Goal: Task Accomplishment & Management: Manage account settings

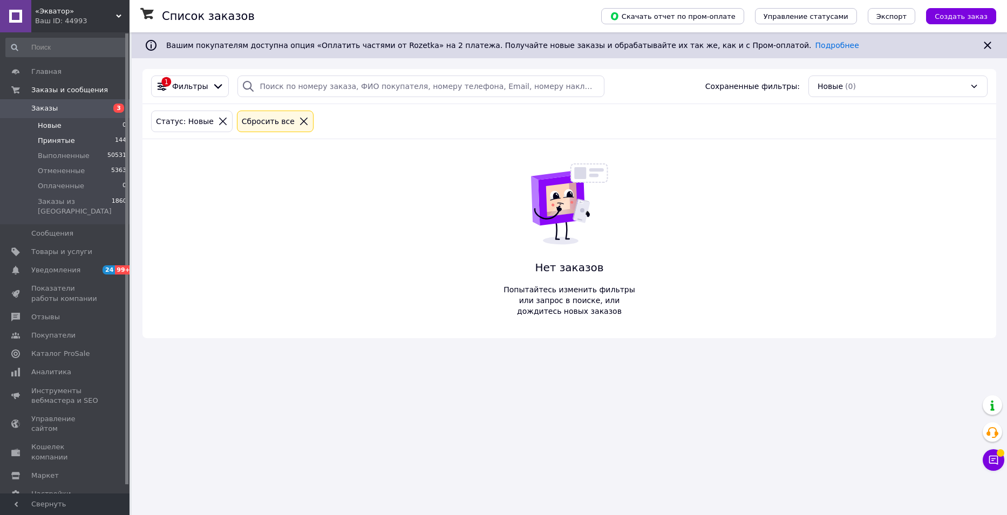
click at [58, 135] on li "Принятые 144" at bounding box center [66, 140] width 133 height 15
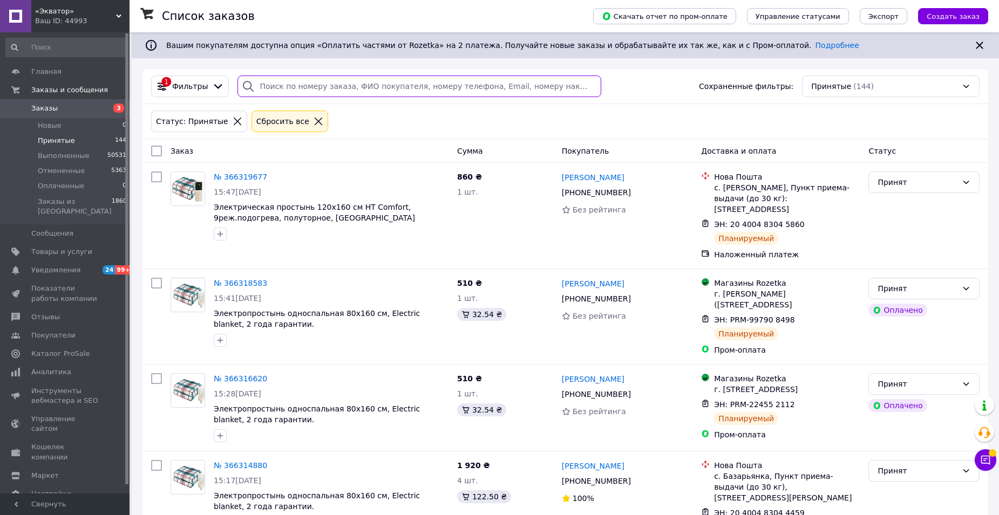
paste input "366312788"
type input "366312788"
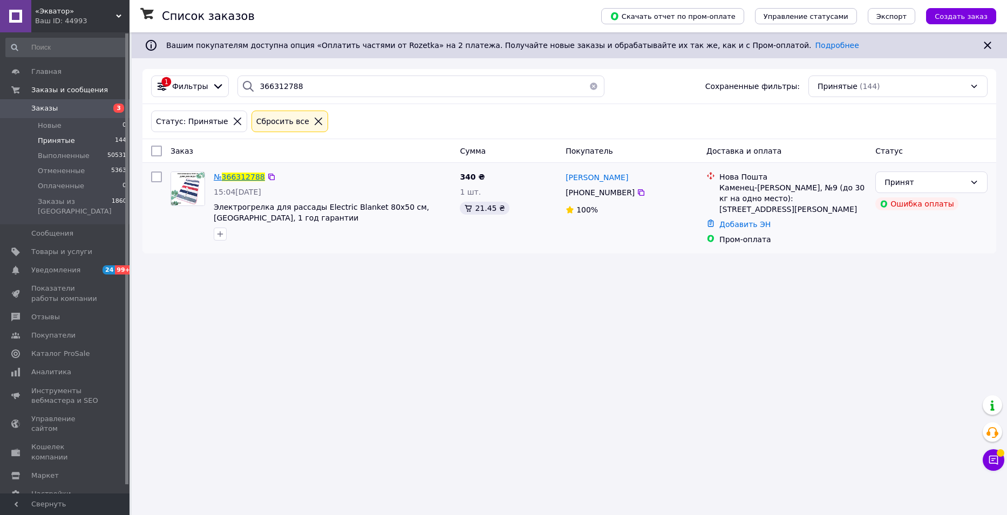
click at [243, 175] on span "366312788" at bounding box center [243, 177] width 43 height 9
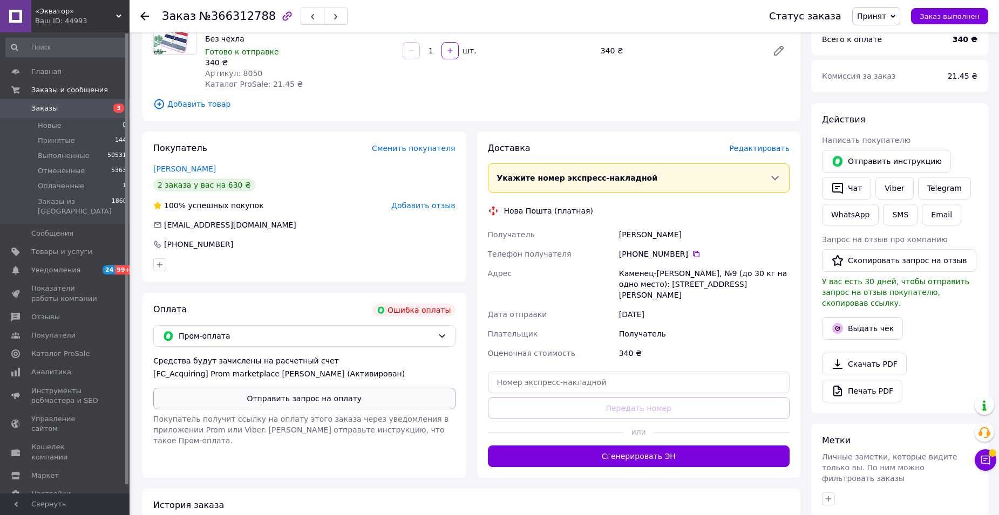
scroll to position [171, 0]
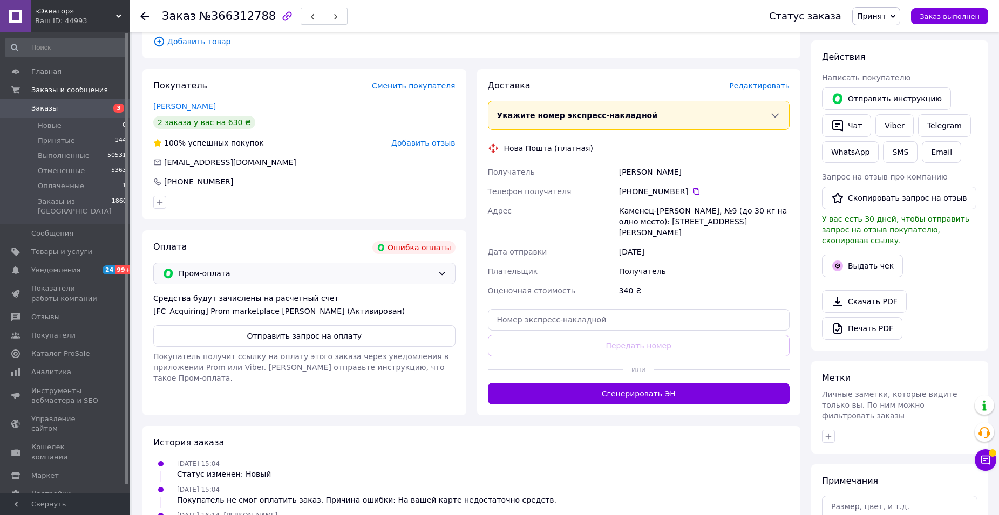
click at [440, 274] on icon at bounding box center [442, 273] width 9 height 9
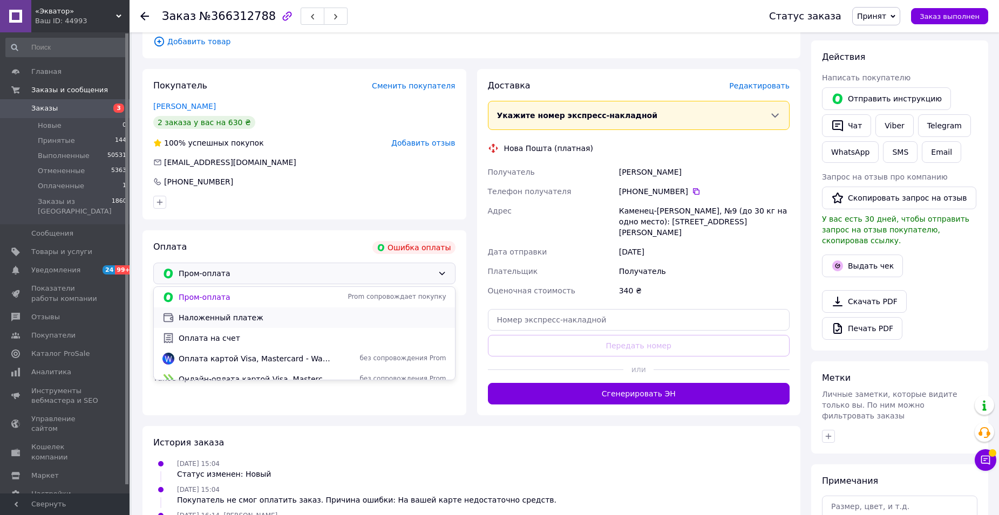
click at [249, 321] on span "Наложенный платеж" at bounding box center [313, 317] width 268 height 11
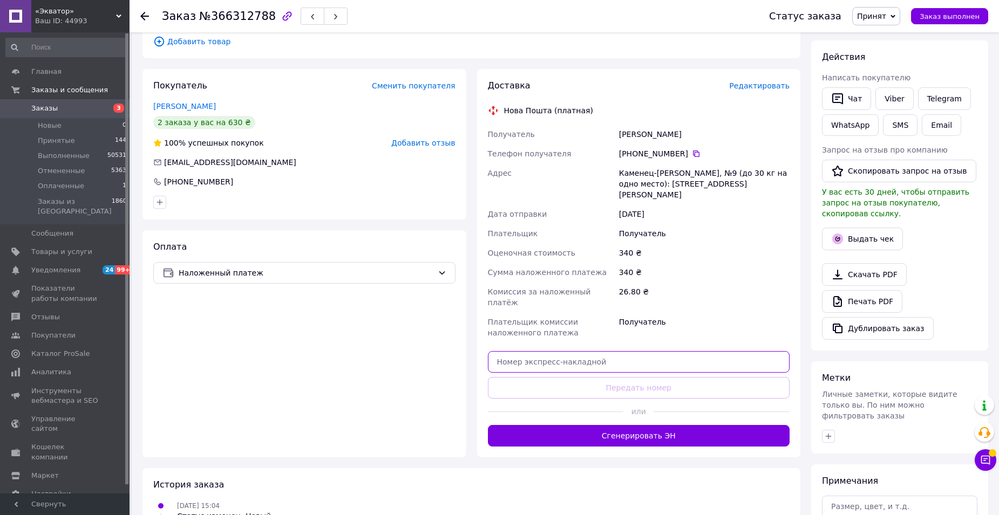
paste input "20400483049176"
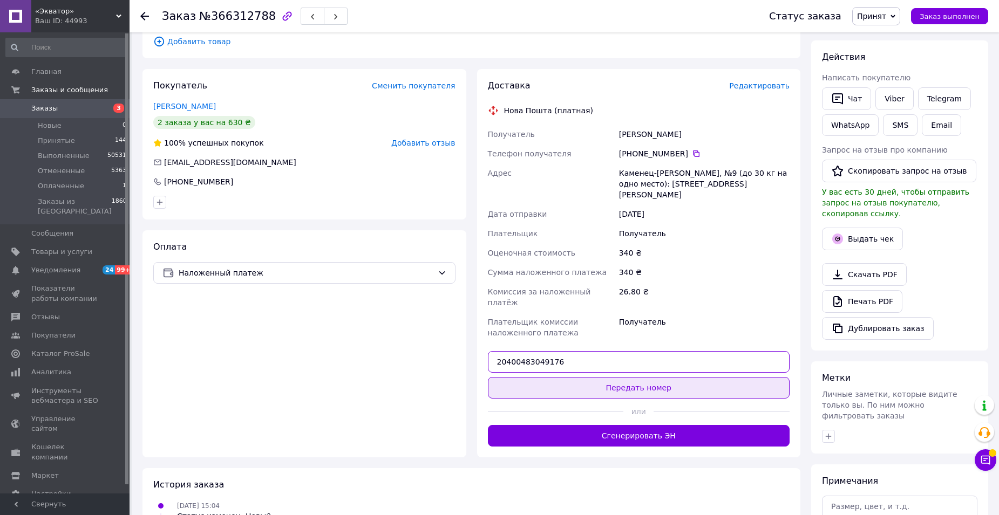
type input "20400483049176"
click at [626, 377] on button "Передать номер" at bounding box center [639, 388] width 302 height 22
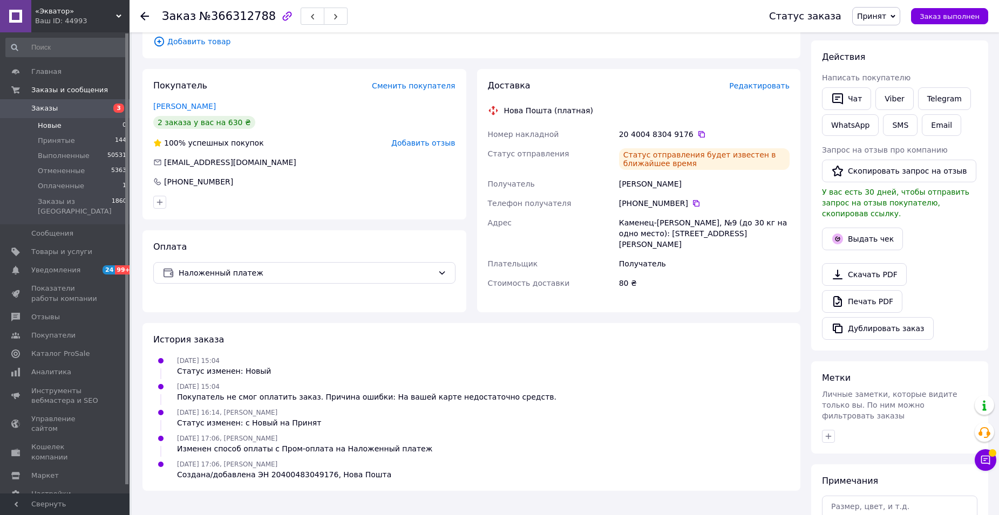
click at [50, 125] on span "Новые" at bounding box center [50, 126] width 24 height 10
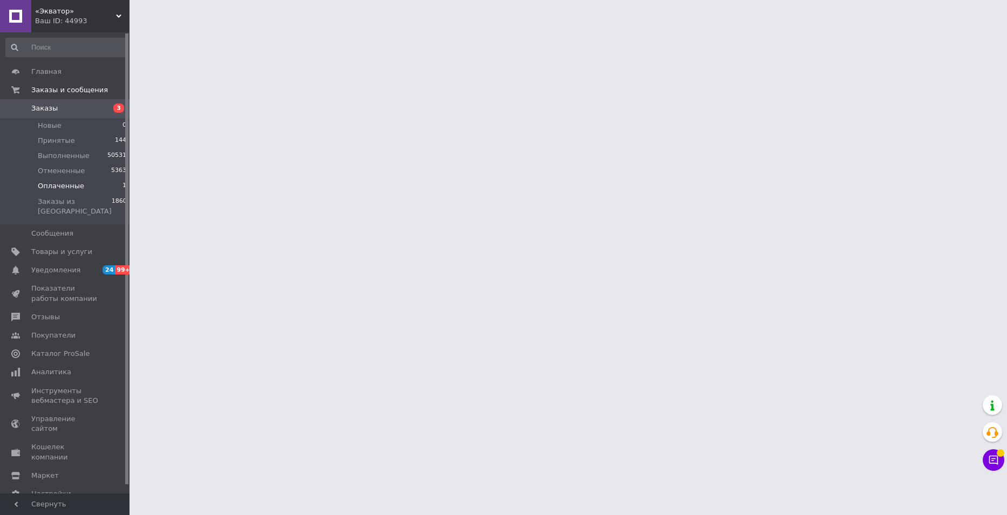
click at [70, 184] on span "Оплаченные" at bounding box center [61, 186] width 46 height 10
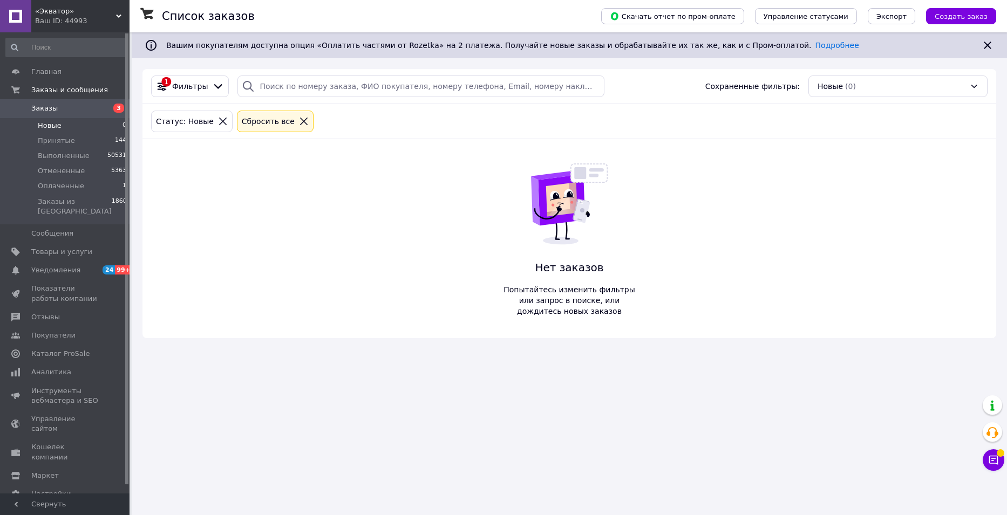
click at [52, 126] on span "Новые" at bounding box center [50, 126] width 24 height 10
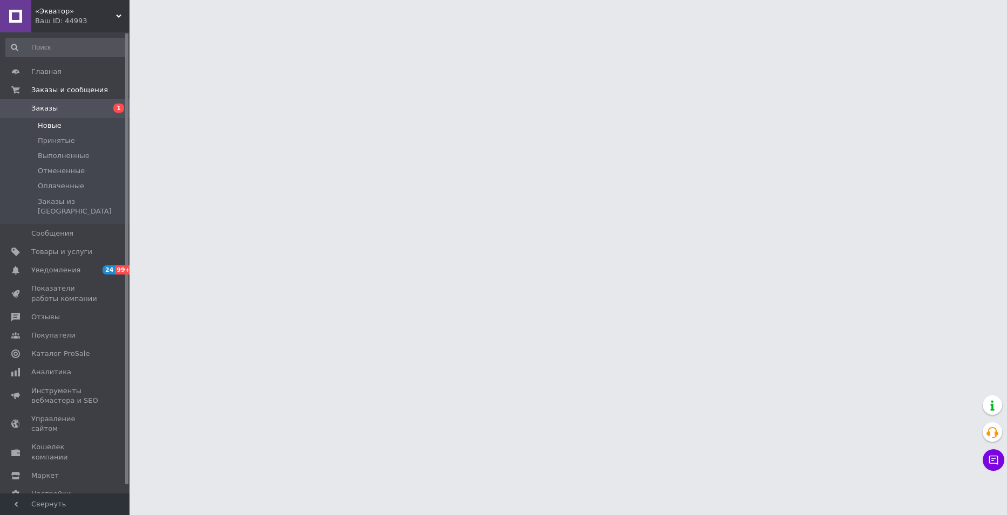
click at [51, 125] on span "Новые" at bounding box center [50, 126] width 24 height 10
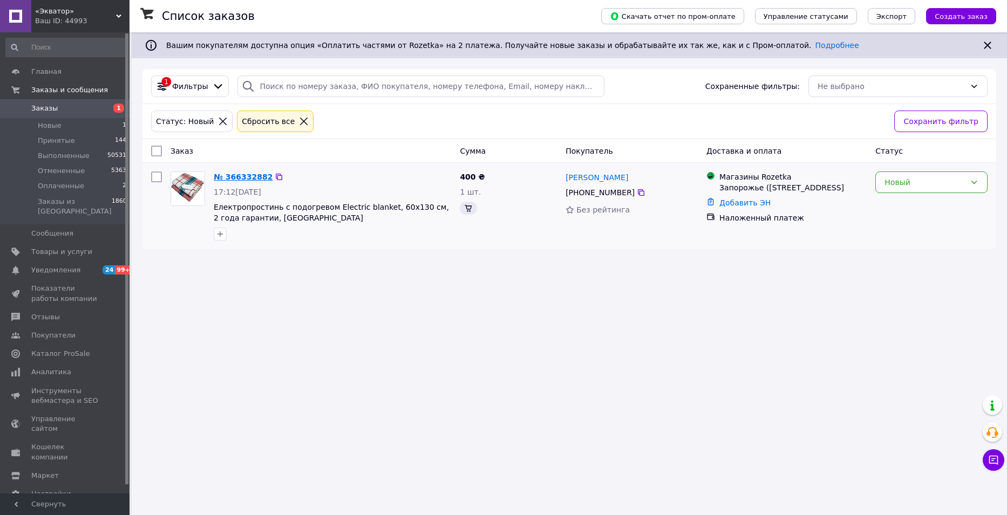
click at [238, 176] on link "№ 366332882" at bounding box center [243, 177] width 59 height 9
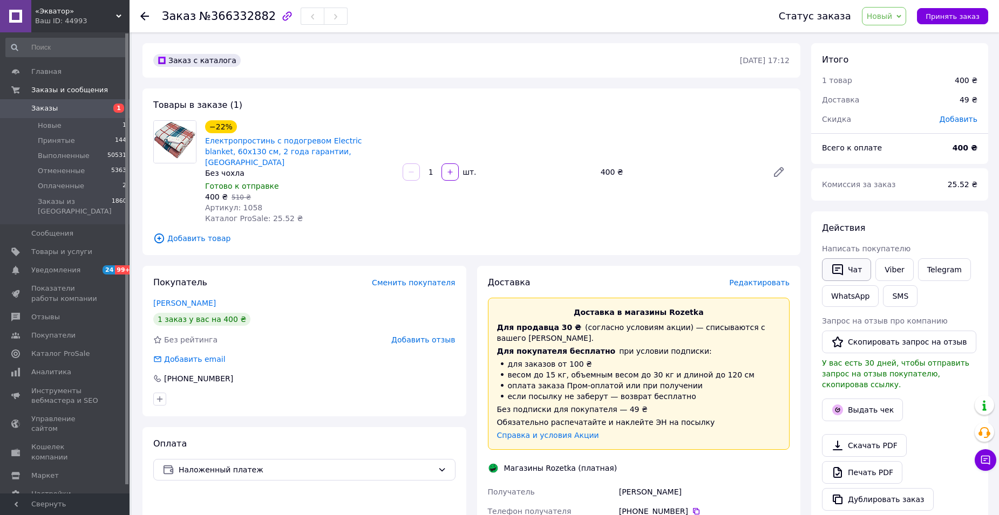
click at [845, 272] on button "Чат" at bounding box center [846, 269] width 49 height 23
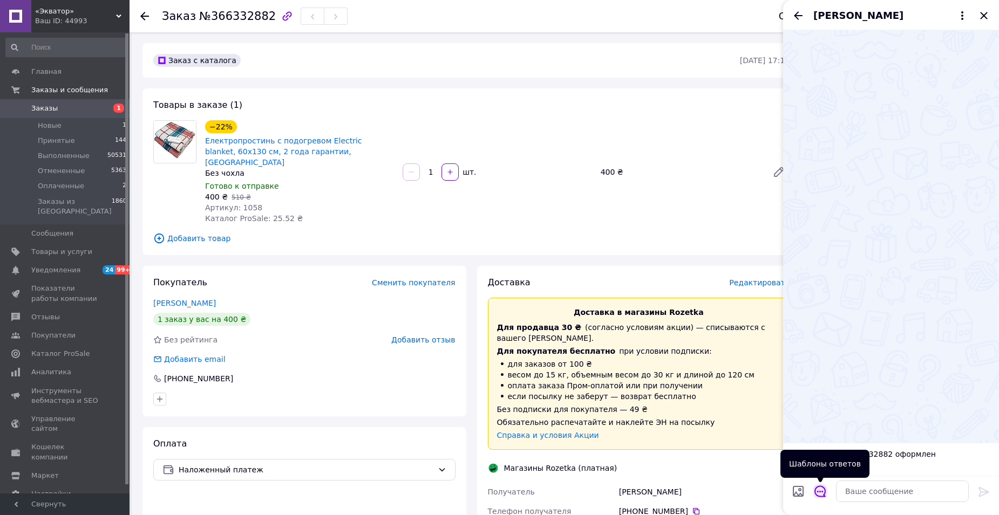
click at [823, 493] on icon "Открыть шаблоны ответов" at bounding box center [820, 492] width 12 height 12
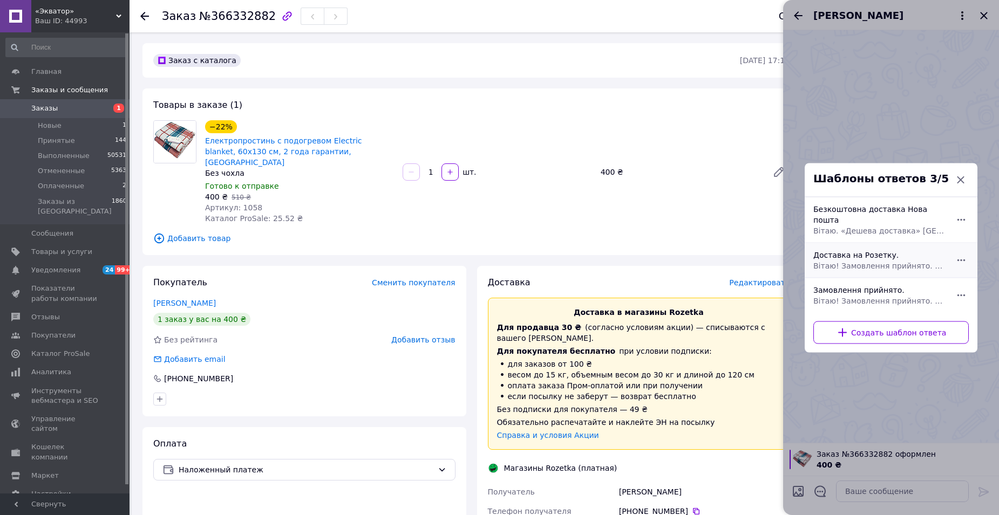
click at [873, 260] on span "Вітаю! Замовлення прийнято. Відправка в понеділок. Доставка на пункт-видачі Роз…" at bounding box center [879, 265] width 132 height 11
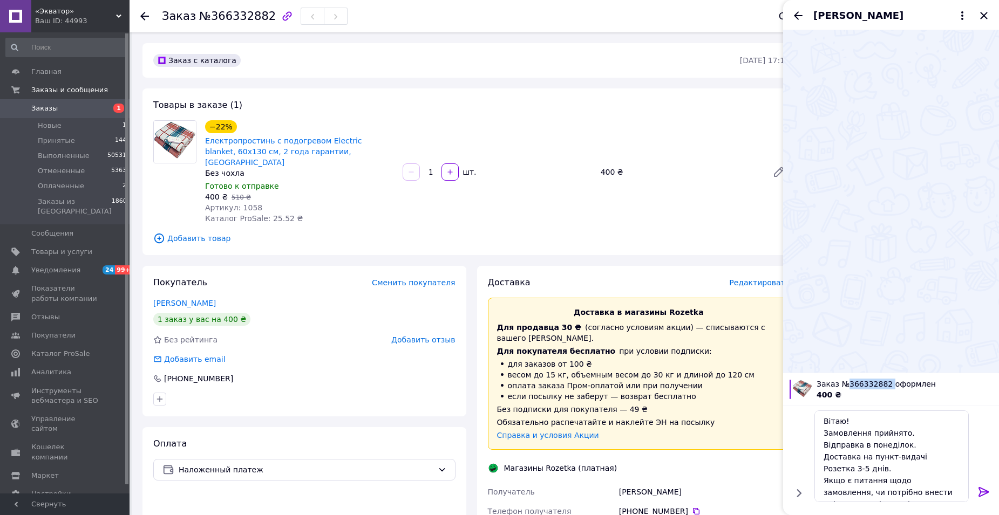
drag, startPoint x: 884, startPoint y: 381, endPoint x: 847, endPoint y: 381, distance: 36.7
click at [847, 381] on span "Заказ №366332882 оформлен" at bounding box center [904, 384] width 176 height 11
copy span "366332882"
click at [866, 429] on textarea "Вітаю! Замовлення прийнято. Відправка в понеділок. Доставка на пункт-видачі Роз…" at bounding box center [891, 457] width 154 height 92
paste textarea "366332882"
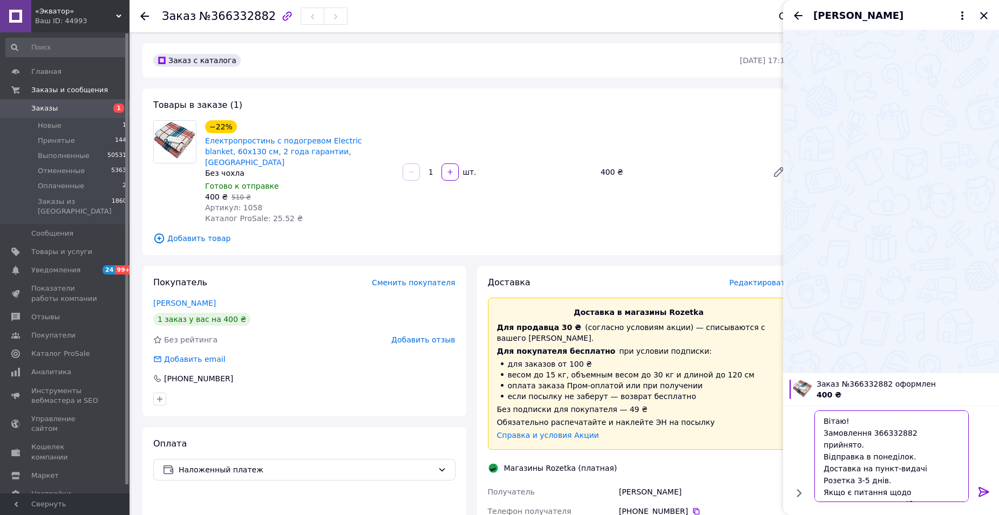
type textarea "Вітаю! Замовлення 366332882 прийнято. Відправка в понеділок. Доставка на пункт-…"
drag, startPoint x: 979, startPoint y: 490, endPoint x: 960, endPoint y: 445, distance: 49.3
click at [980, 490] on icon at bounding box center [983, 492] width 13 height 13
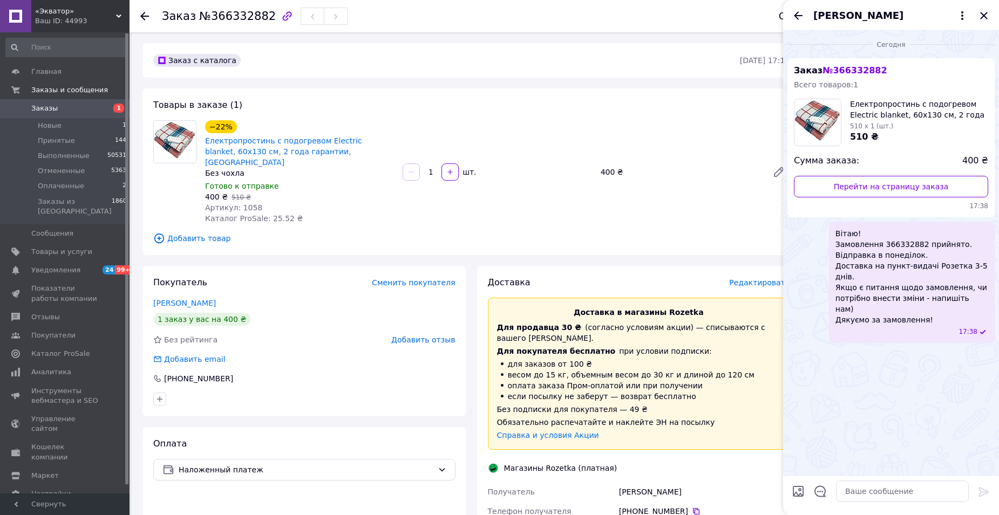
click at [978, 15] on icon "Закрыть" at bounding box center [983, 15] width 13 height 13
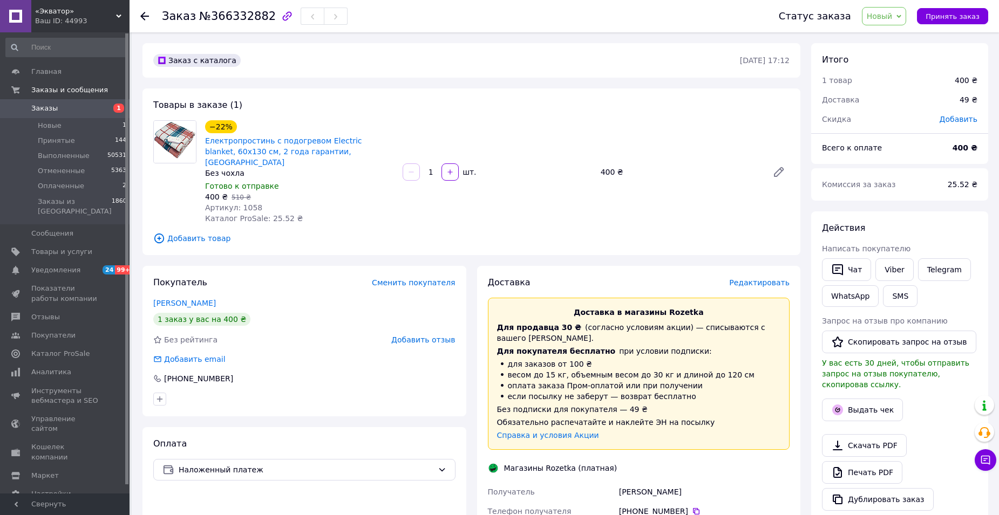
click at [901, 18] on icon at bounding box center [898, 16] width 5 height 5
click at [903, 36] on li "Принят" at bounding box center [890, 38] width 57 height 16
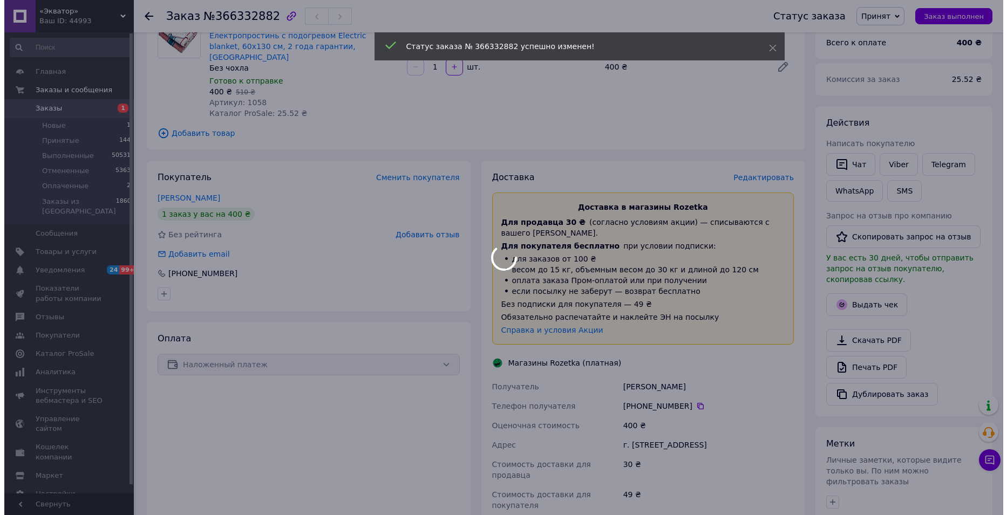
scroll to position [108, 0]
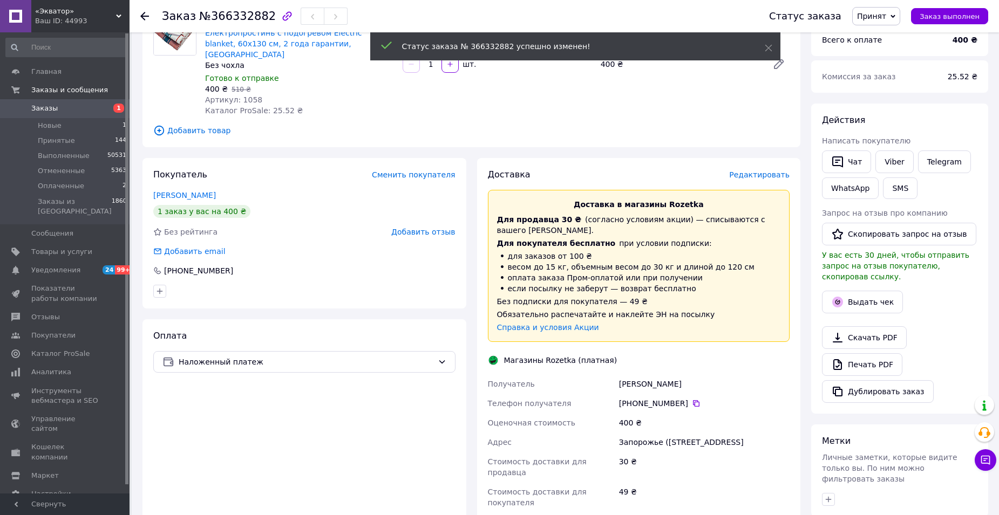
click at [760, 170] on span "Редактировать" at bounding box center [759, 174] width 60 height 9
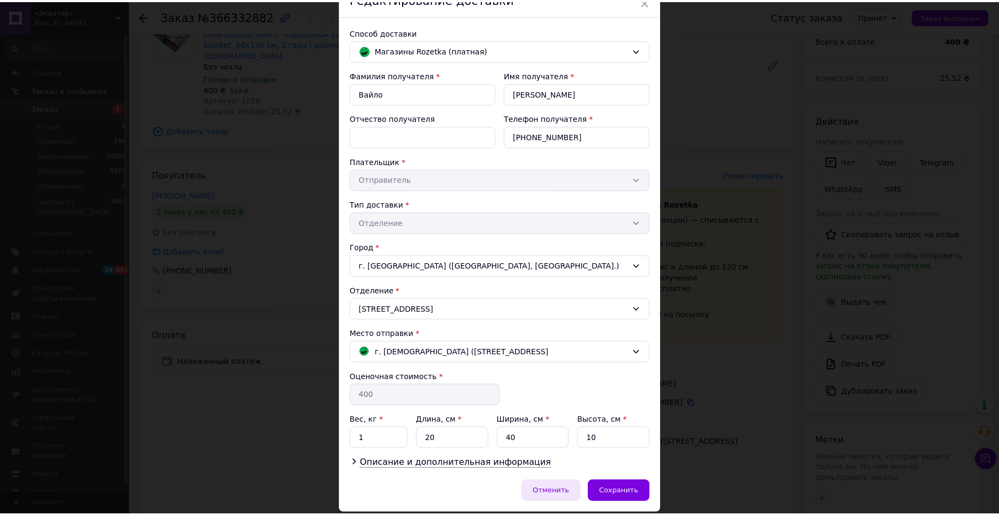
scroll to position [91, 0]
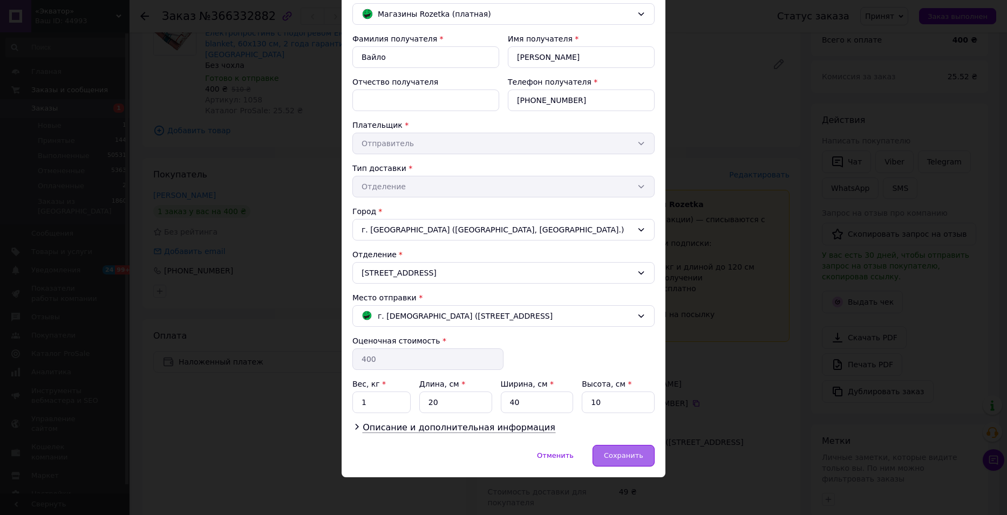
click at [626, 454] on span "Сохранить" at bounding box center [623, 456] width 39 height 8
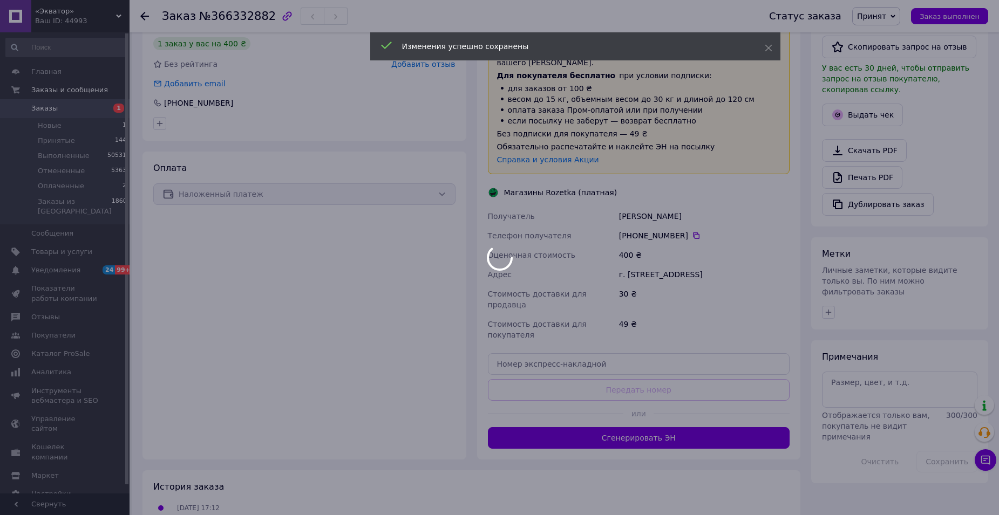
scroll to position [284, 0]
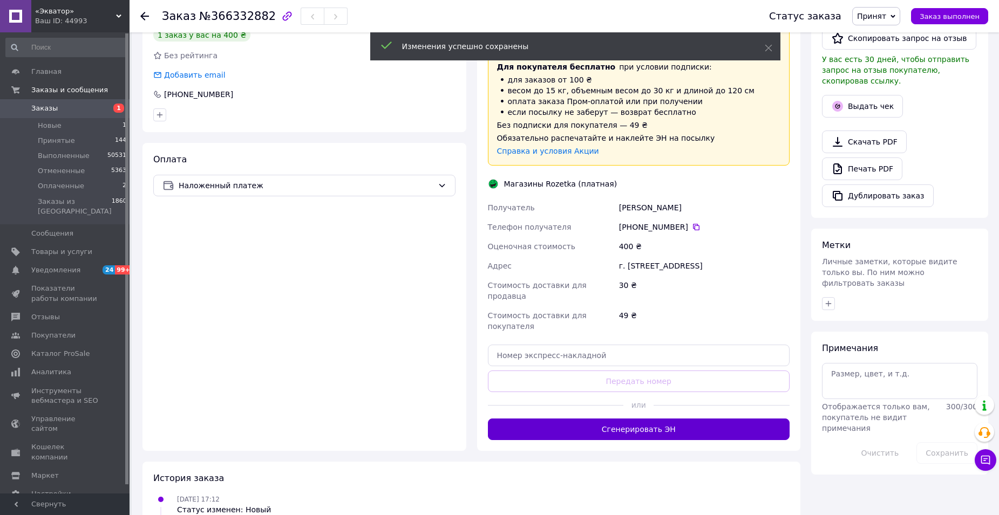
click at [648, 419] on button "Сгенерировать ЭН" at bounding box center [639, 430] width 302 height 22
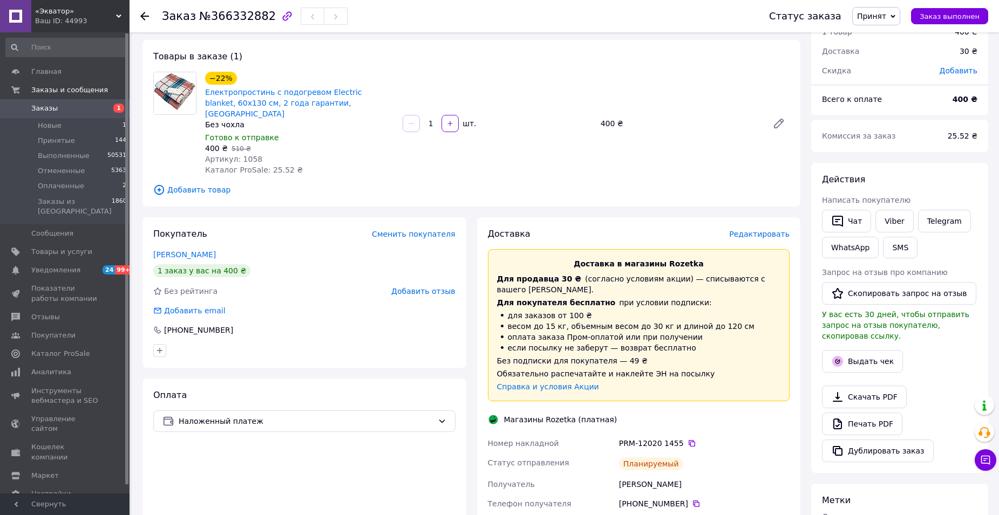
scroll to position [0, 0]
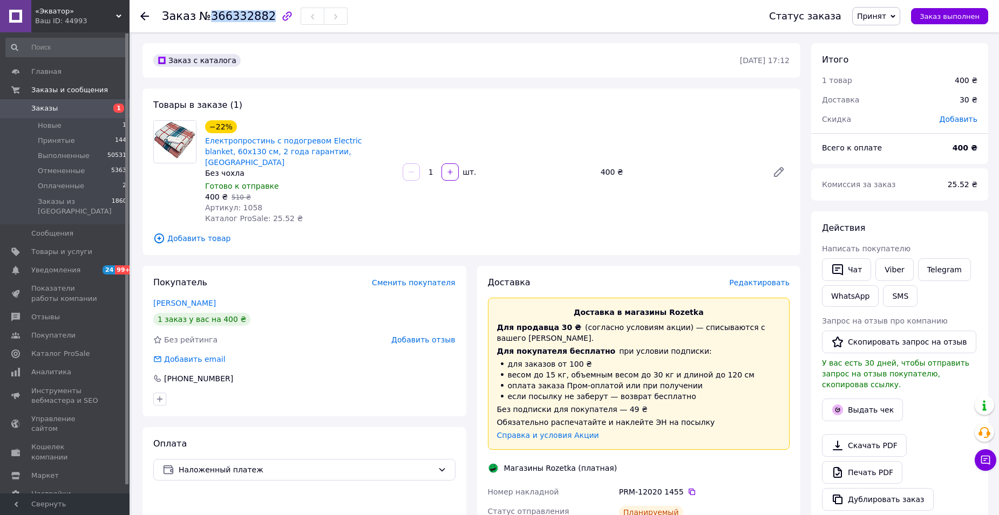
drag, startPoint x: 206, startPoint y: 16, endPoint x: 261, endPoint y: 15, distance: 55.0
click at [261, 15] on span "№366332882" at bounding box center [237, 16] width 77 height 13
copy span "366332882"
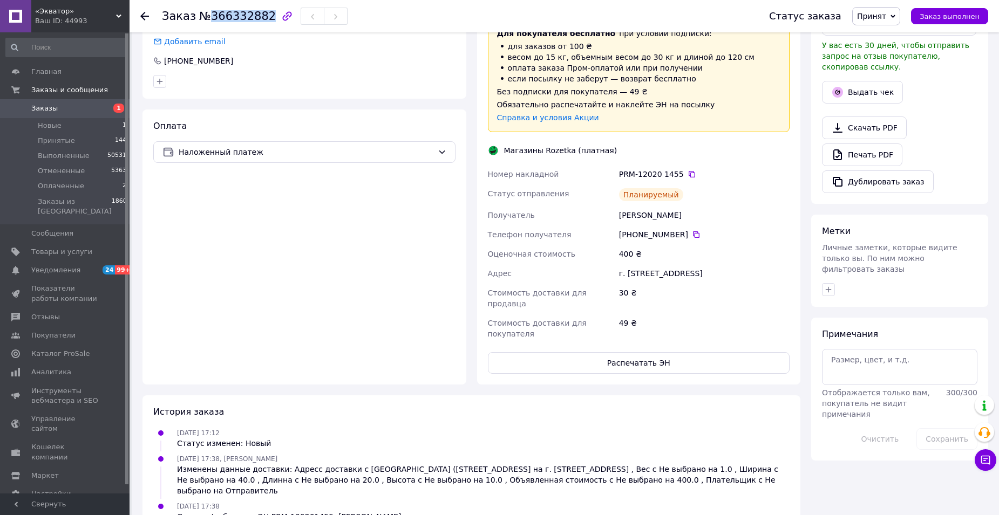
scroll to position [324, 0]
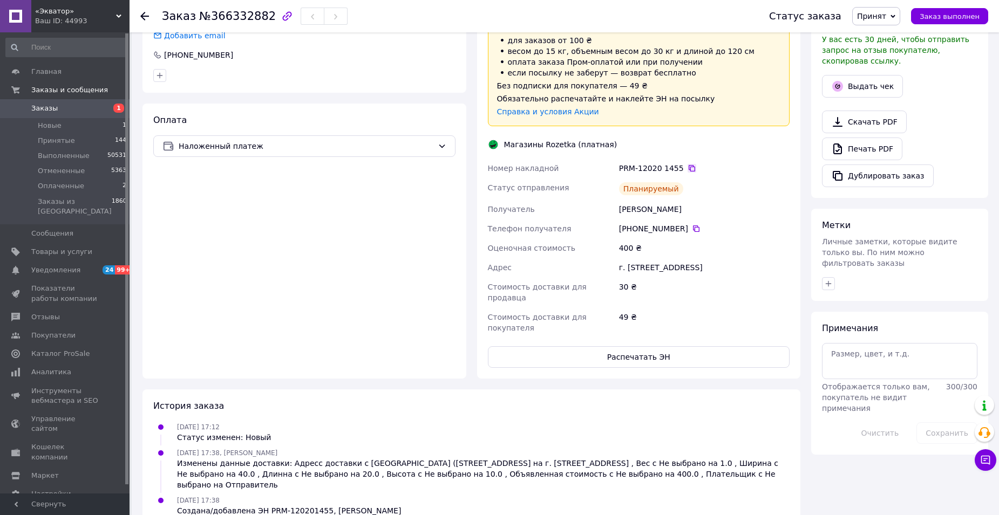
click at [687, 164] on icon at bounding box center [691, 168] width 9 height 9
click at [145, 16] on use at bounding box center [144, 16] width 9 height 9
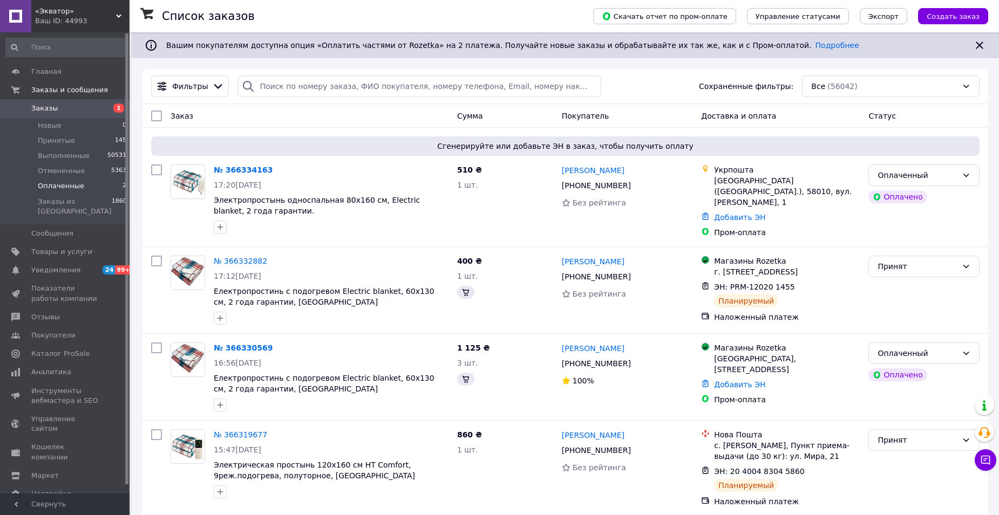
click at [66, 188] on span "Оплаченные" at bounding box center [61, 186] width 46 height 10
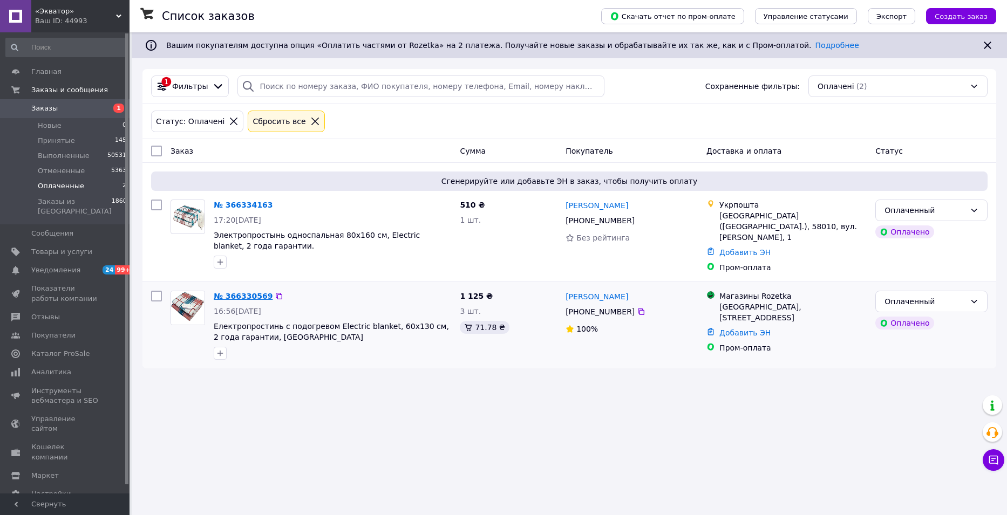
click at [236, 293] on link "№ 366330569" at bounding box center [243, 296] width 59 height 9
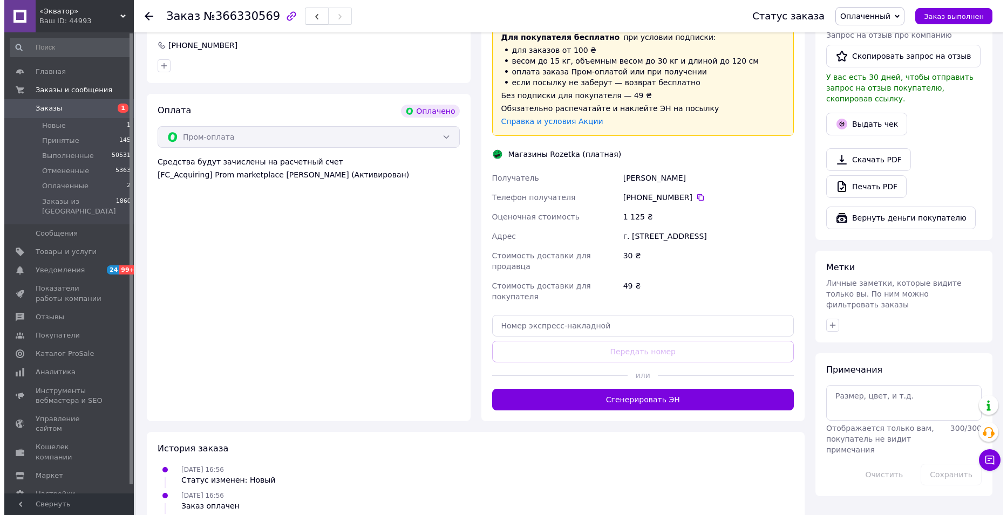
scroll to position [410, 0]
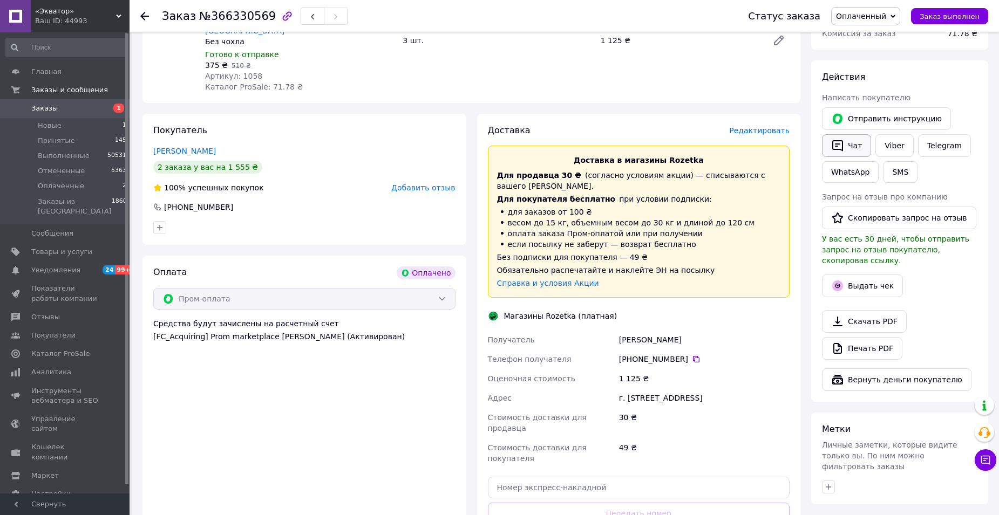
click at [846, 134] on button "Чат" at bounding box center [846, 145] width 49 height 23
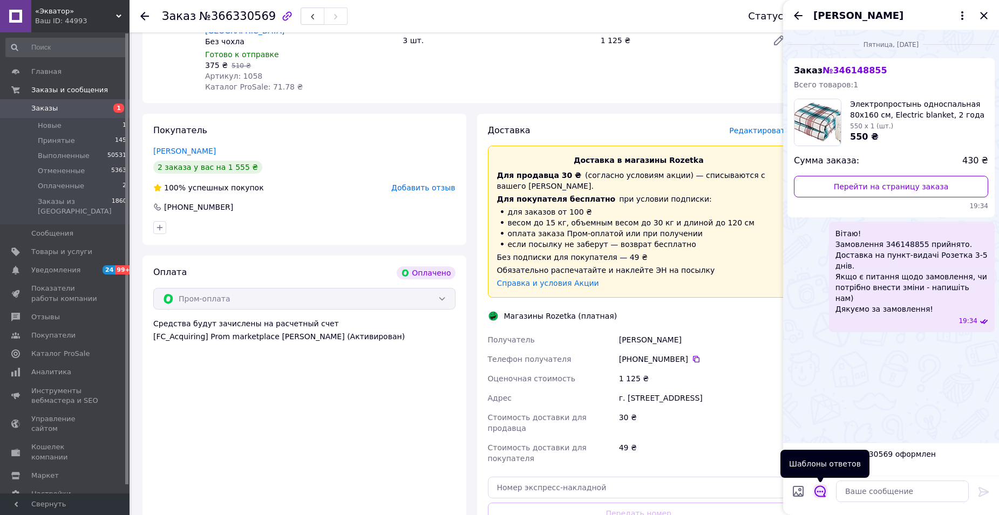
click at [821, 490] on icon "Открыть шаблоны ответов" at bounding box center [820, 492] width 12 height 12
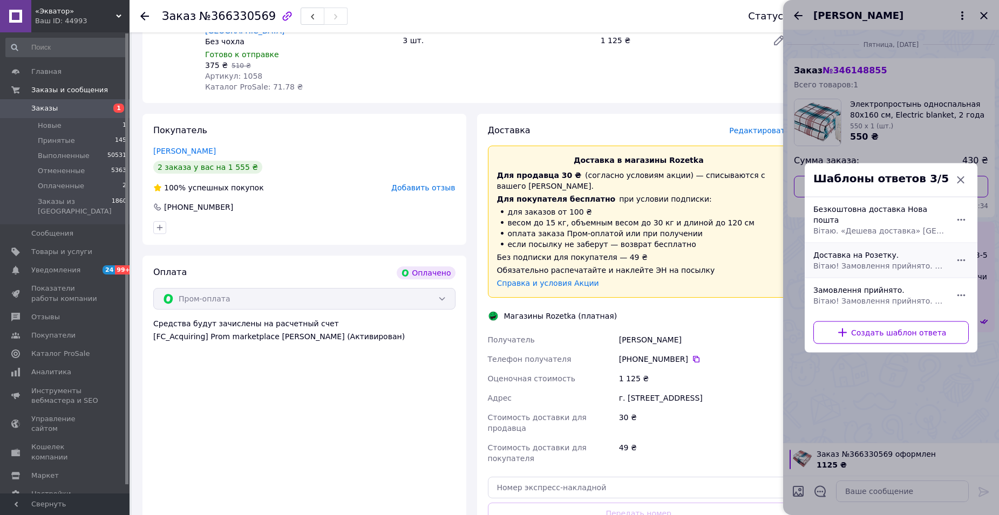
click at [905, 260] on span "Вітаю! Замовлення прийнято. Відправка в понеділок. Доставка на пункт-видачі Роз…" at bounding box center [879, 265] width 132 height 11
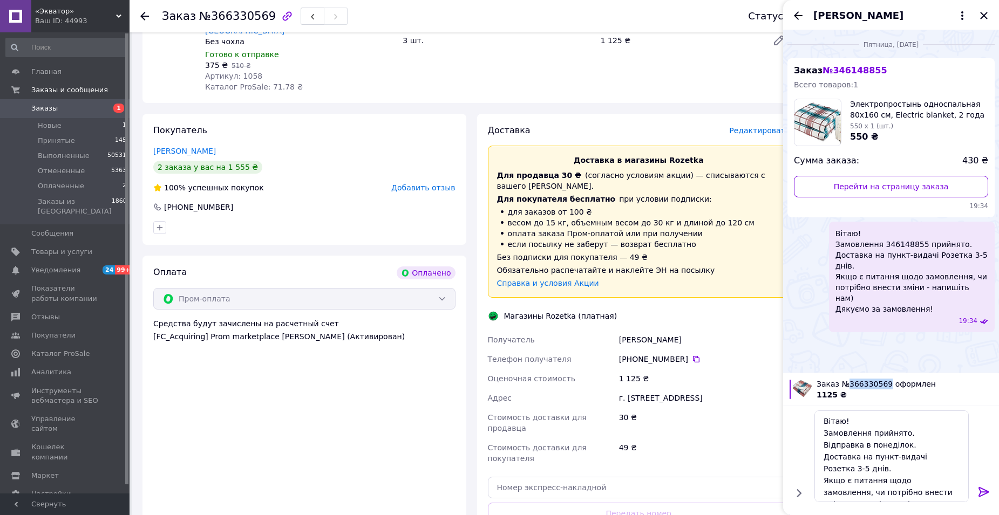
drag, startPoint x: 881, startPoint y: 386, endPoint x: 844, endPoint y: 388, distance: 36.8
click at [844, 388] on span "Заказ №366330569 оформлен" at bounding box center [904, 384] width 176 height 11
copy span "366330569"
click at [867, 432] on textarea "Вітаю! Замовлення прийнято. Відправка в понеділок. Доставка на пункт-видачі Роз…" at bounding box center [891, 457] width 154 height 92
paste textarea "366330569"
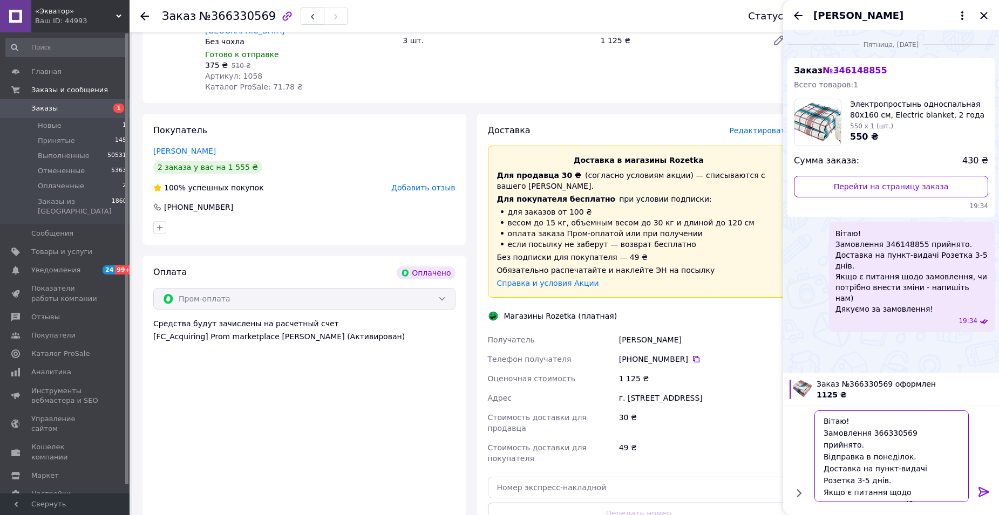
type textarea "Вітаю! Замовлення 366330569 прийнято. Відправка в понеділок. Доставка на пункт-…"
click at [980, 493] on icon at bounding box center [983, 492] width 10 height 10
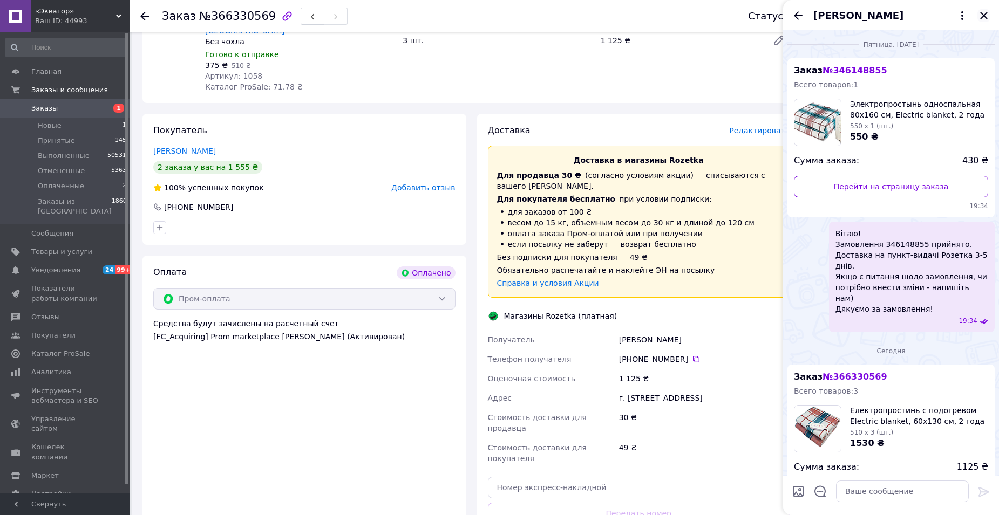
click at [979, 13] on icon "Закрыть" at bounding box center [983, 15] width 13 height 13
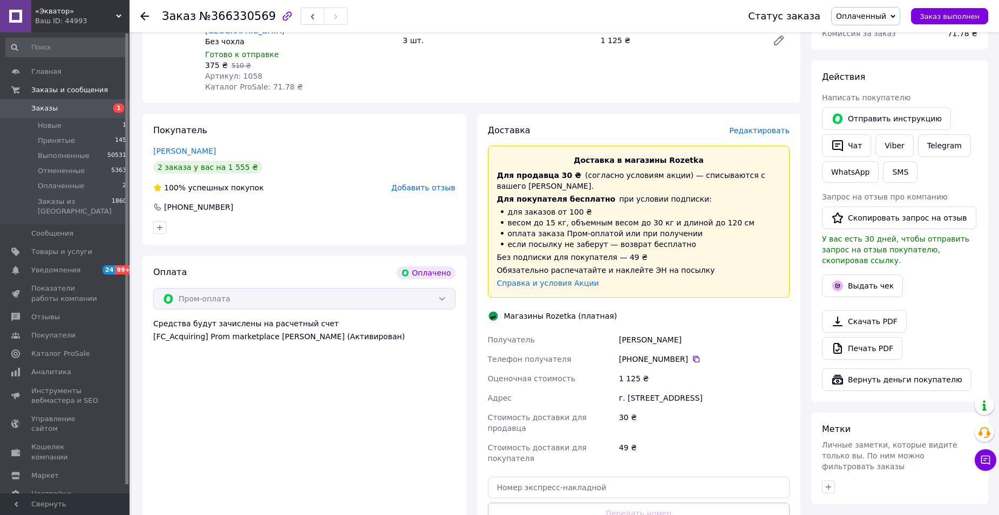
click at [897, 16] on span "Оплаченный" at bounding box center [865, 16] width 69 height 18
drag, startPoint x: 886, startPoint y: 33, endPoint x: 880, endPoint y: 76, distance: 42.5
click at [885, 35] on li "Принят" at bounding box center [865, 38] width 68 height 16
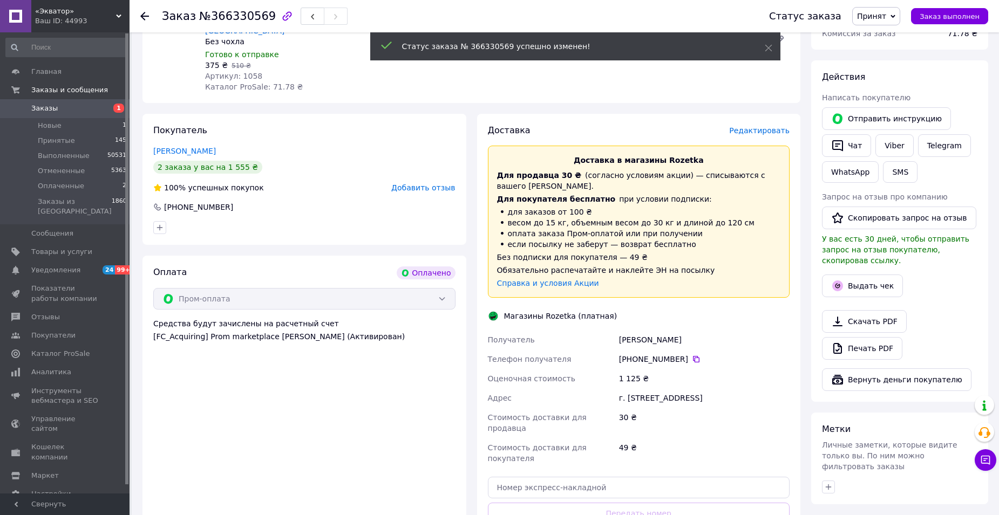
click at [766, 126] on span "Редактировать" at bounding box center [759, 130] width 60 height 9
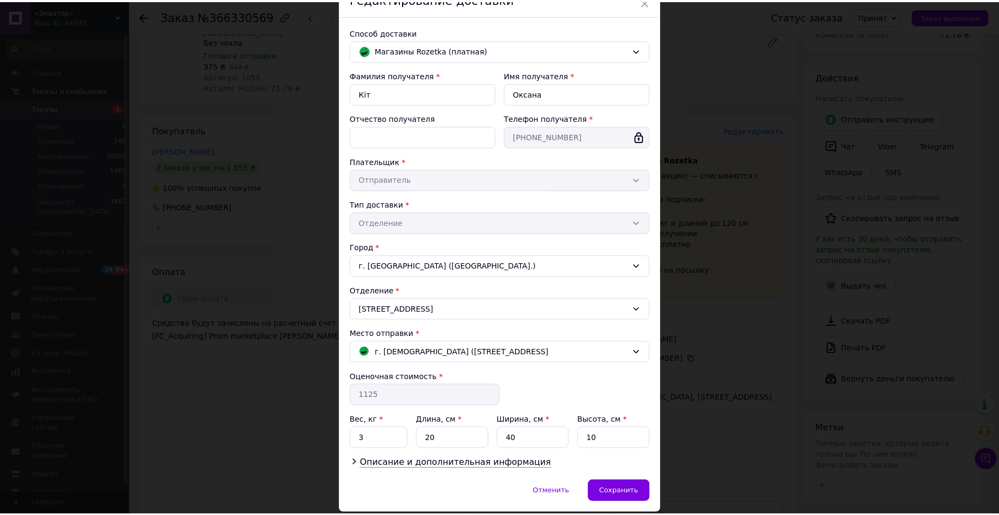
scroll to position [91, 0]
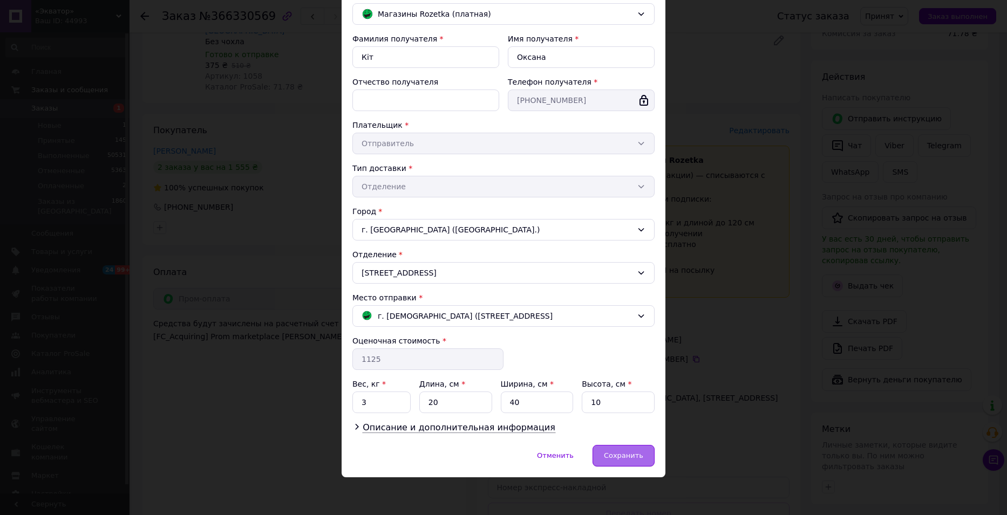
click at [632, 456] on span "Сохранить" at bounding box center [623, 456] width 39 height 8
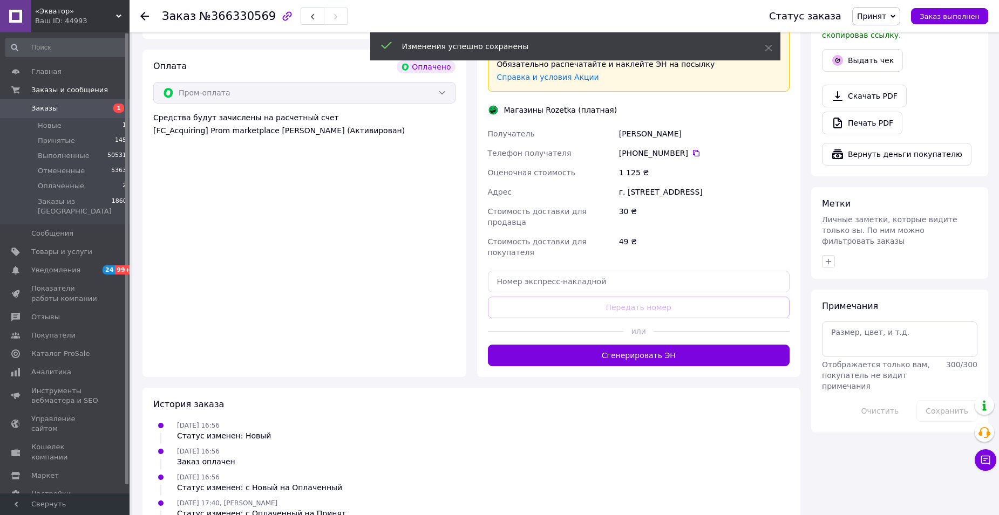
scroll to position [634, 0]
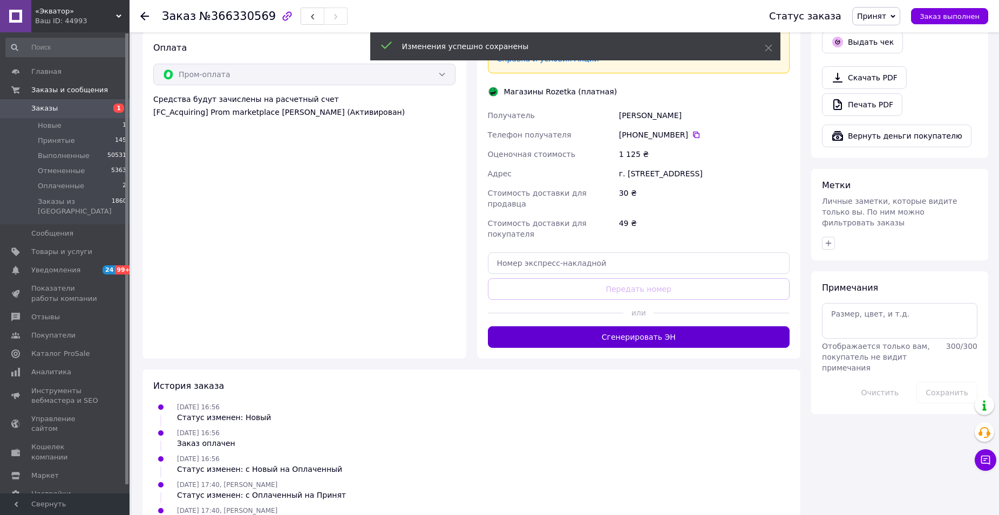
click at [677, 326] on button "Сгенерировать ЭН" at bounding box center [639, 337] width 302 height 22
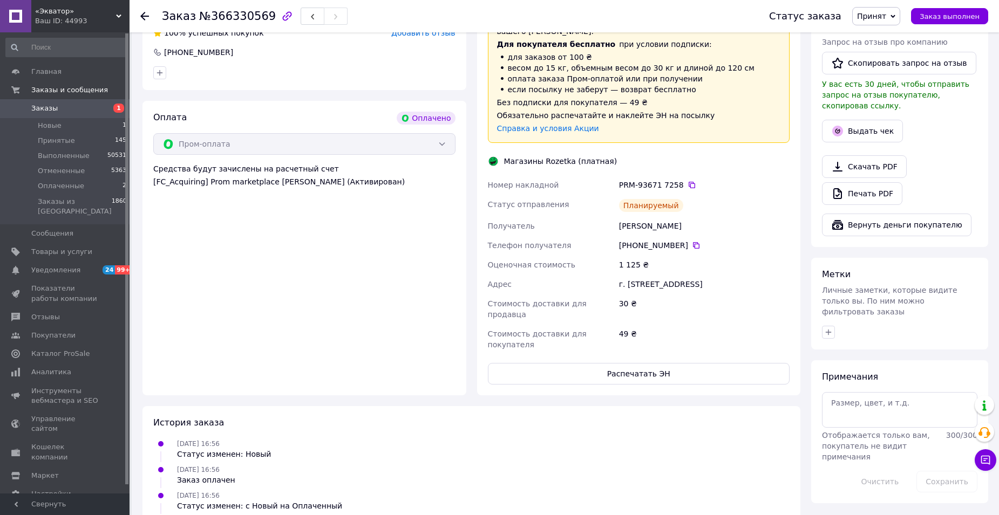
scroll to position [466, 0]
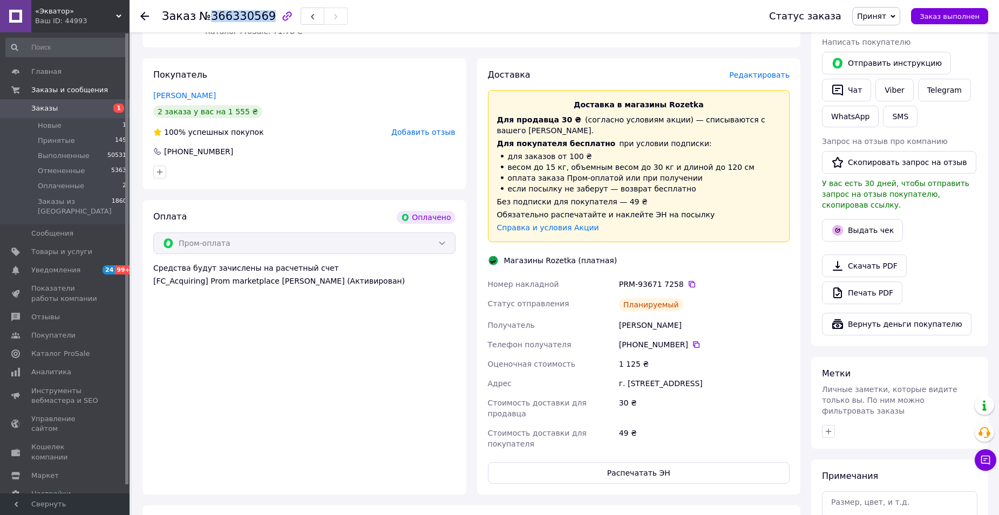
drag, startPoint x: 203, startPoint y: 18, endPoint x: 261, endPoint y: 18, distance: 57.2
click at [261, 18] on span "№366330569" at bounding box center [237, 16] width 77 height 13
copy span "366330569"
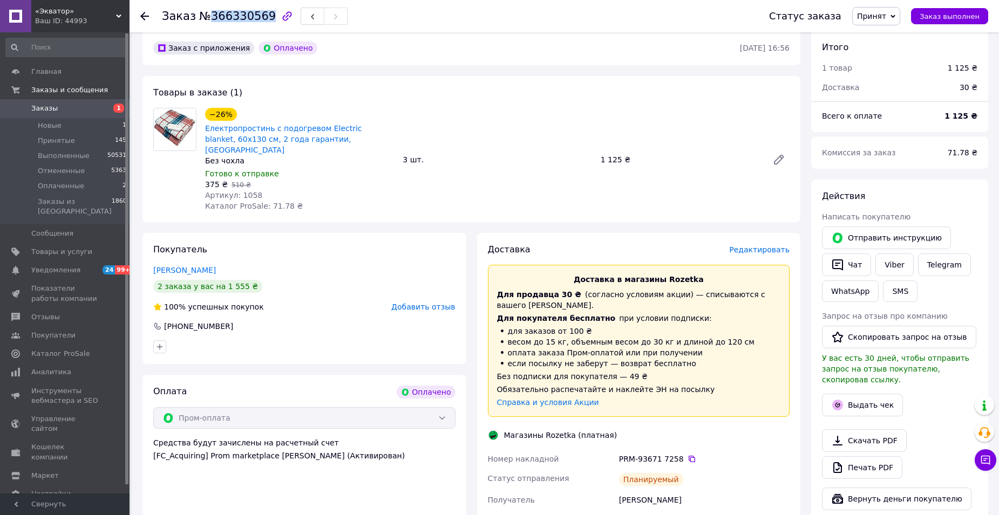
scroll to position [432, 0]
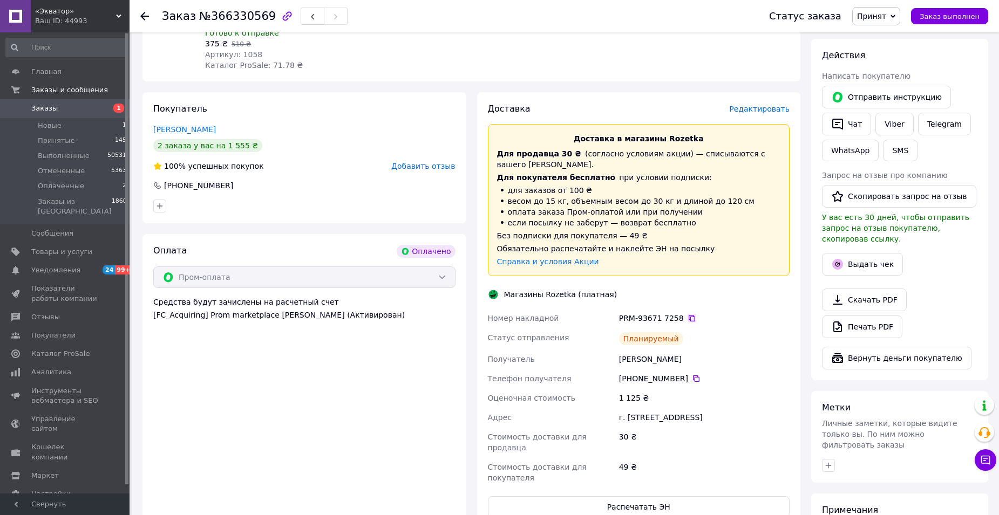
click at [687, 314] on icon at bounding box center [691, 318] width 9 height 9
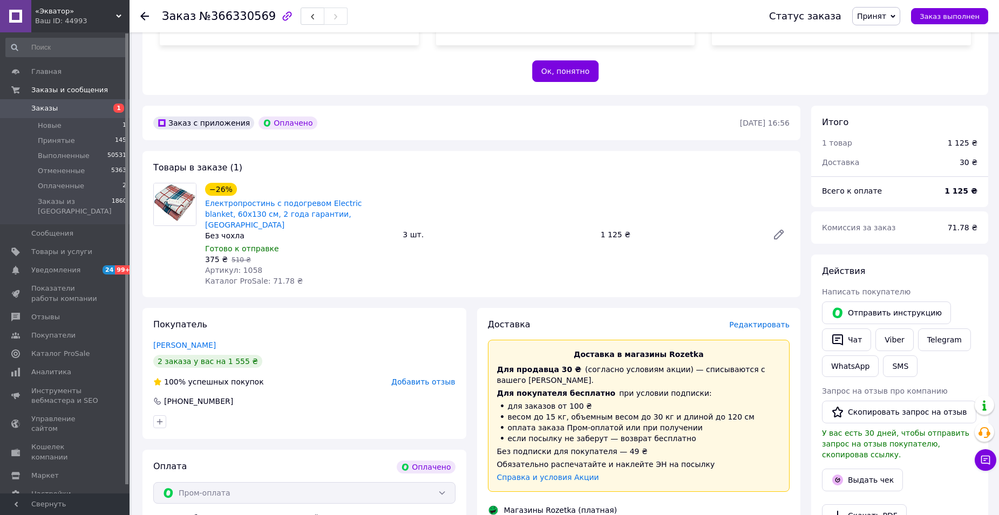
scroll to position [0, 0]
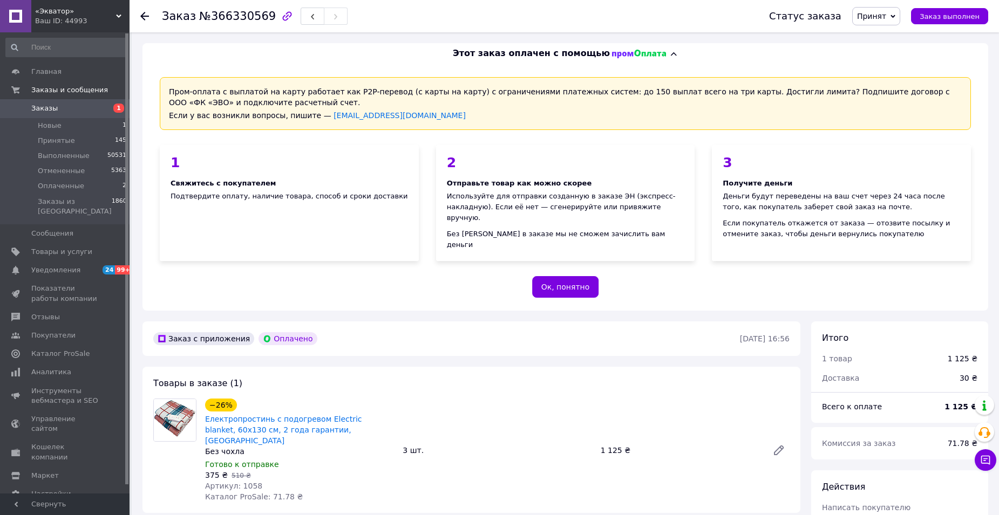
click at [143, 15] on icon at bounding box center [144, 16] width 9 height 9
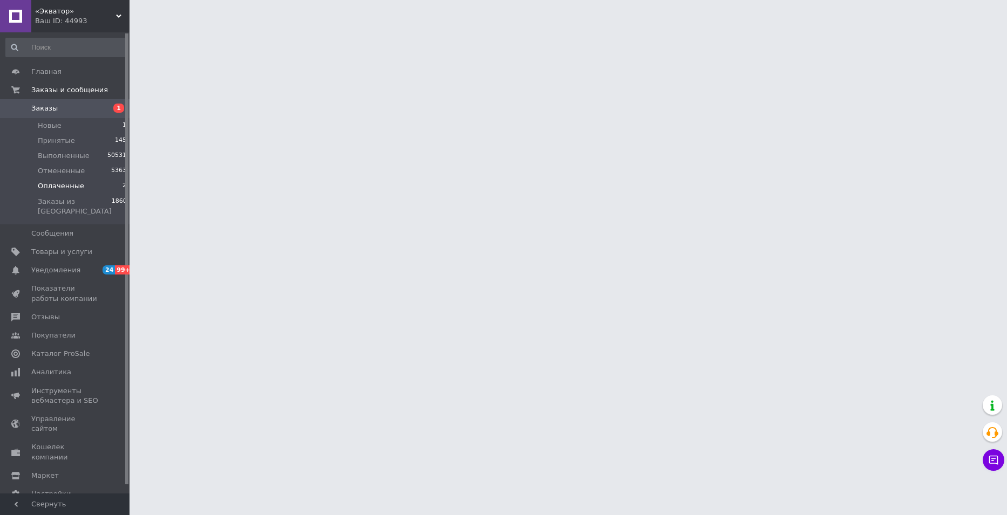
click at [67, 182] on span "Оплаченные" at bounding box center [61, 186] width 46 height 10
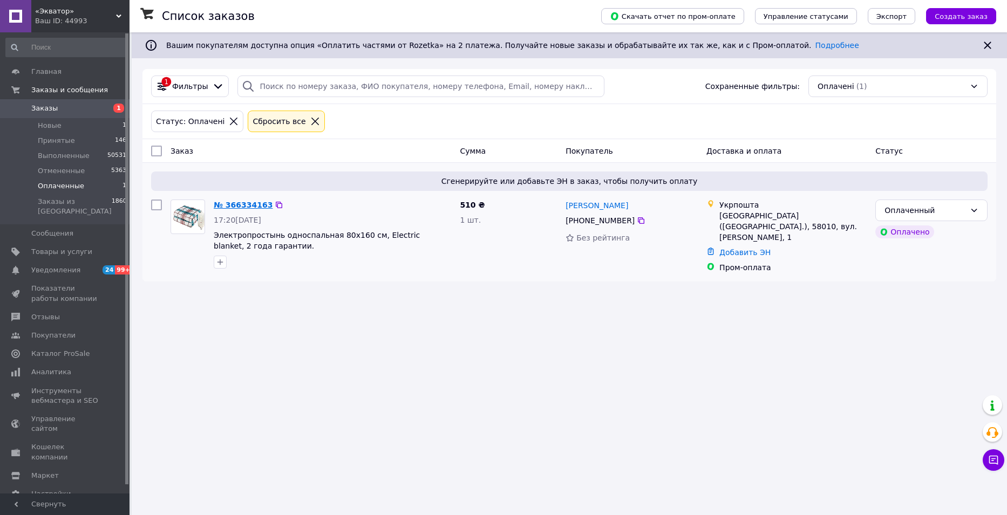
click at [237, 208] on link "№ 366334163" at bounding box center [243, 205] width 59 height 9
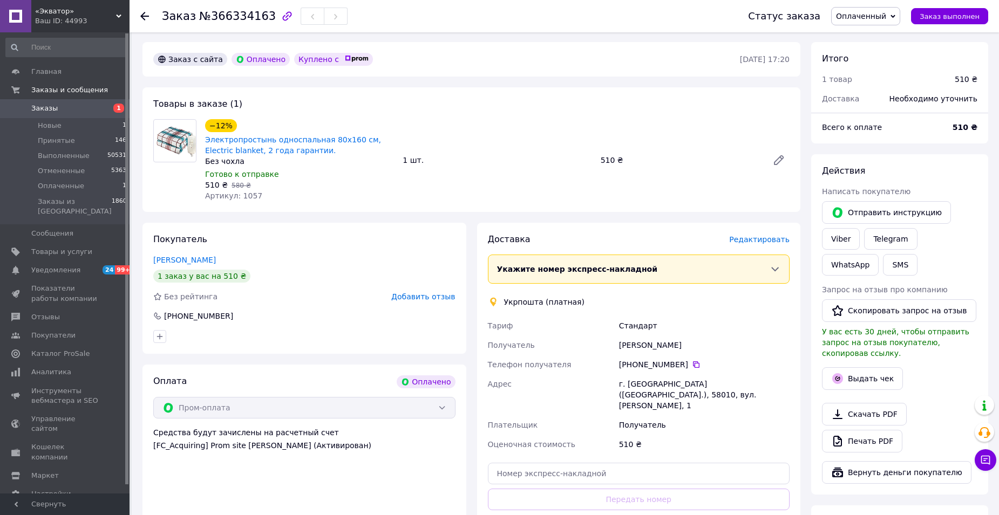
scroll to position [378, 0]
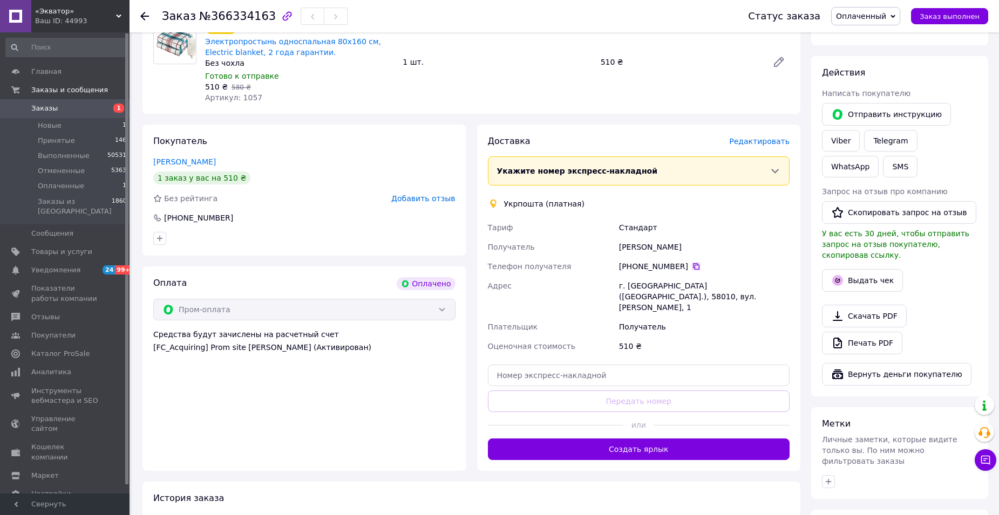
click at [692, 262] on icon at bounding box center [696, 266] width 9 height 9
click at [738, 238] on div "[PERSON_NAME]" at bounding box center [704, 246] width 175 height 19
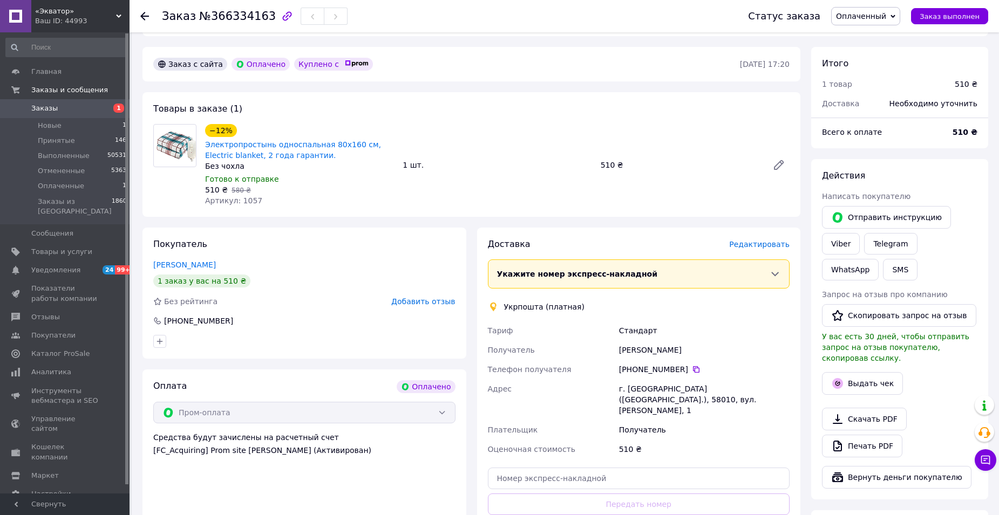
scroll to position [270, 0]
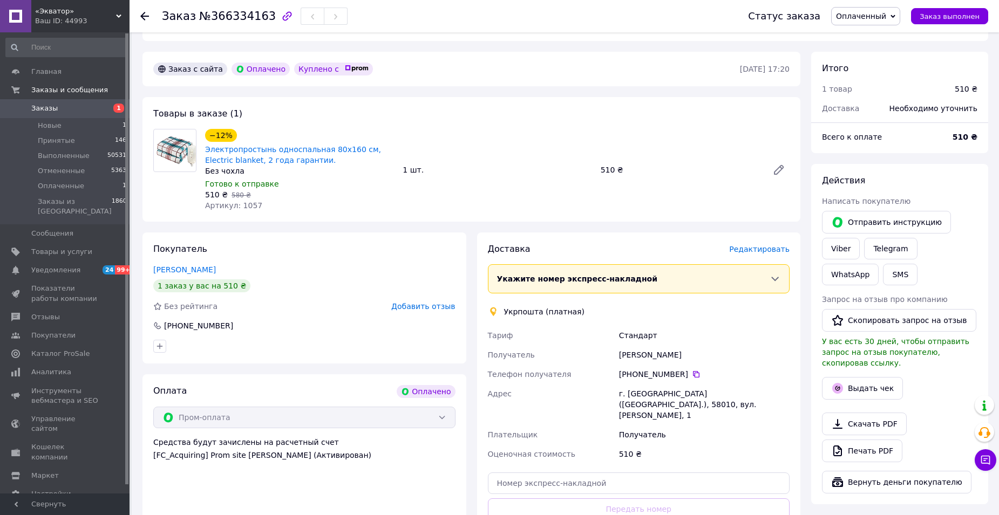
click at [898, 13] on span "Оплаченный" at bounding box center [865, 16] width 69 height 18
click at [885, 38] on li "Принят" at bounding box center [865, 38] width 68 height 16
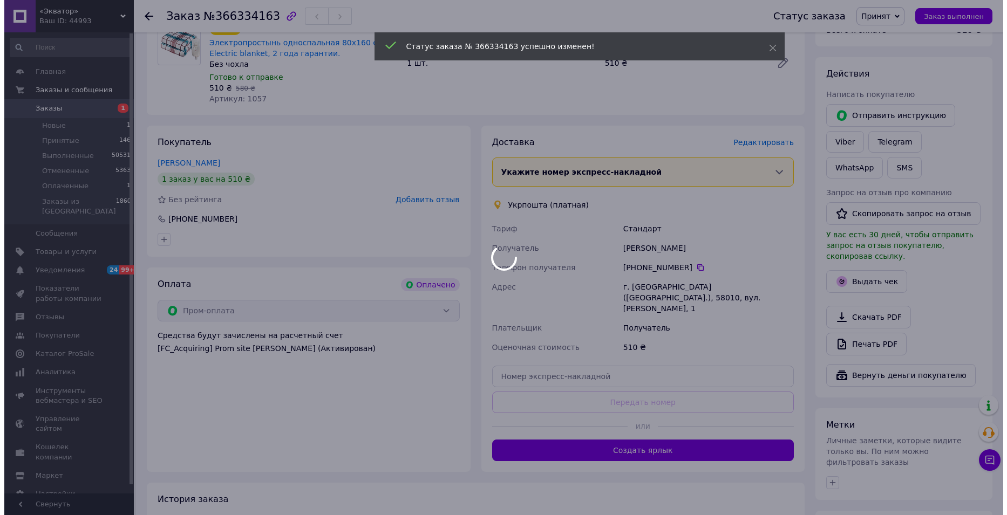
scroll to position [378, 0]
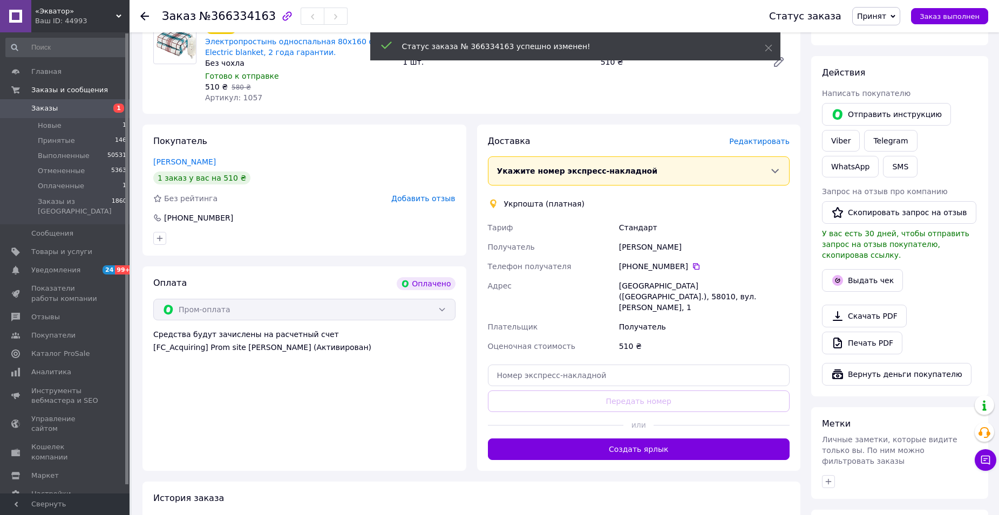
click at [765, 137] on span "Редактировать" at bounding box center [759, 141] width 60 height 9
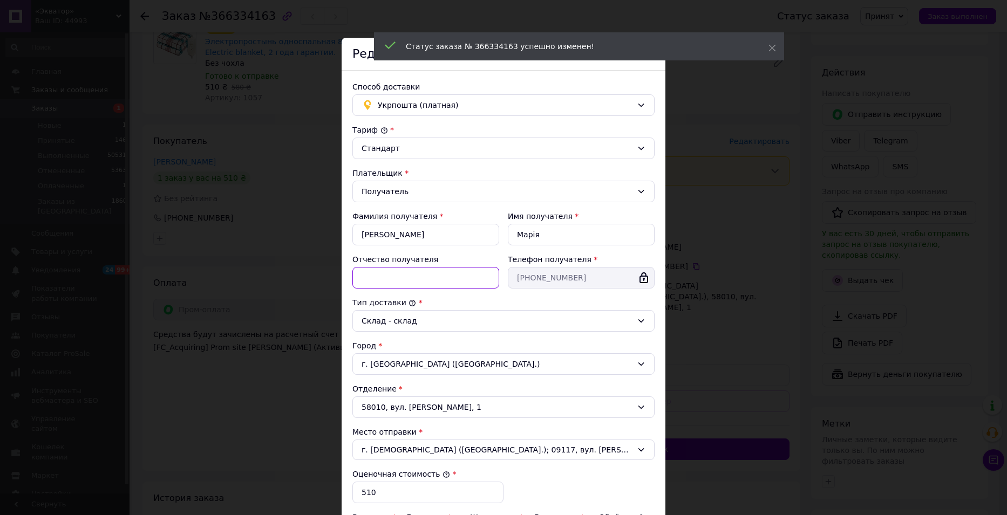
click at [409, 272] on input "Отчество получателя" at bounding box center [425, 278] width 147 height 22
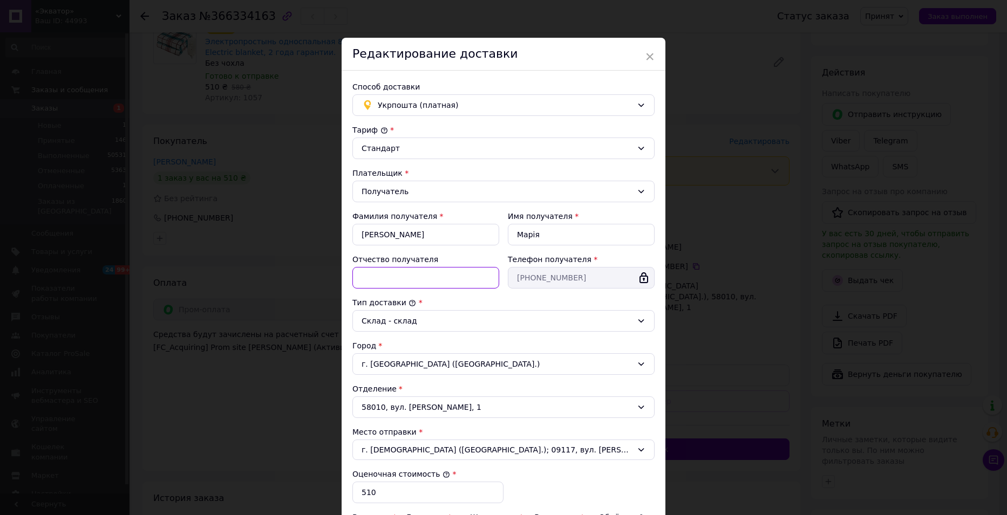
type input "іванівна"
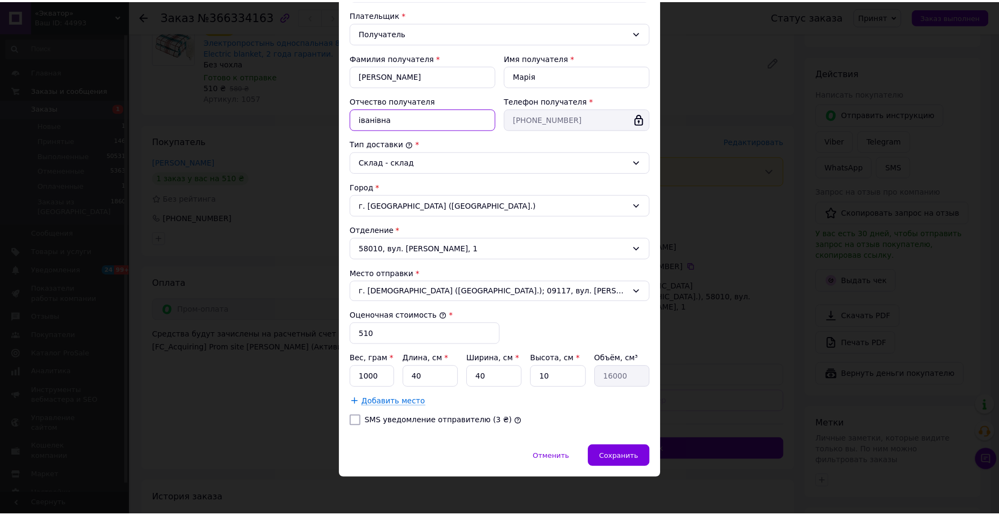
scroll to position [160, 0]
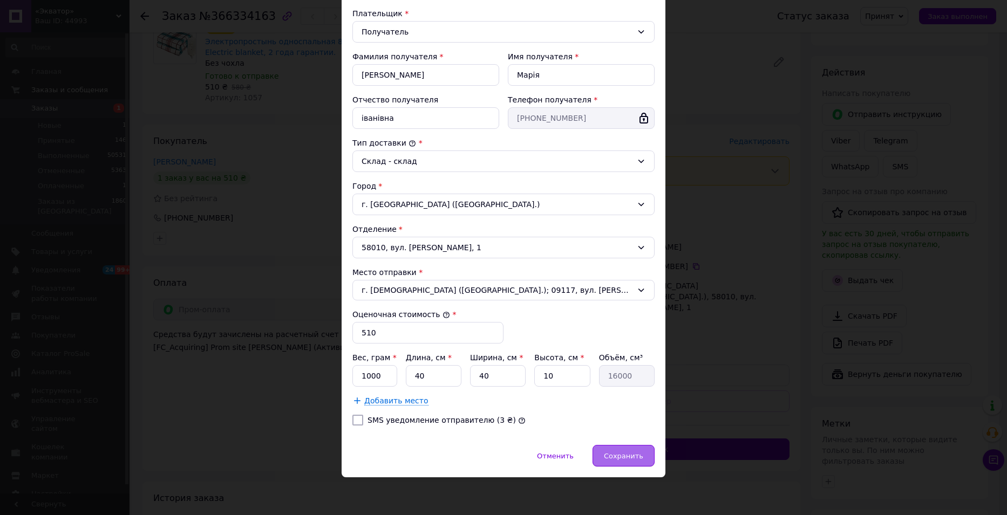
click at [618, 454] on span "Сохранить" at bounding box center [623, 456] width 39 height 8
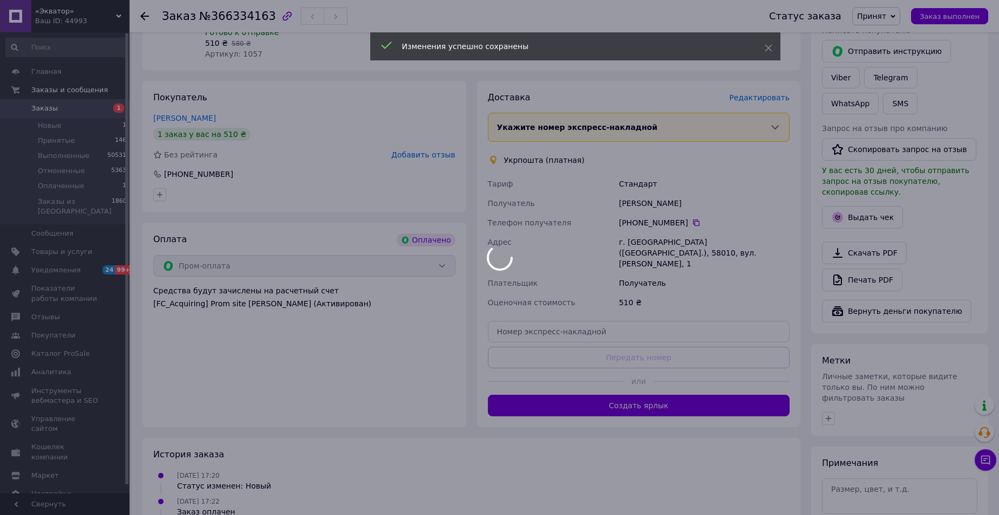
scroll to position [475, 0]
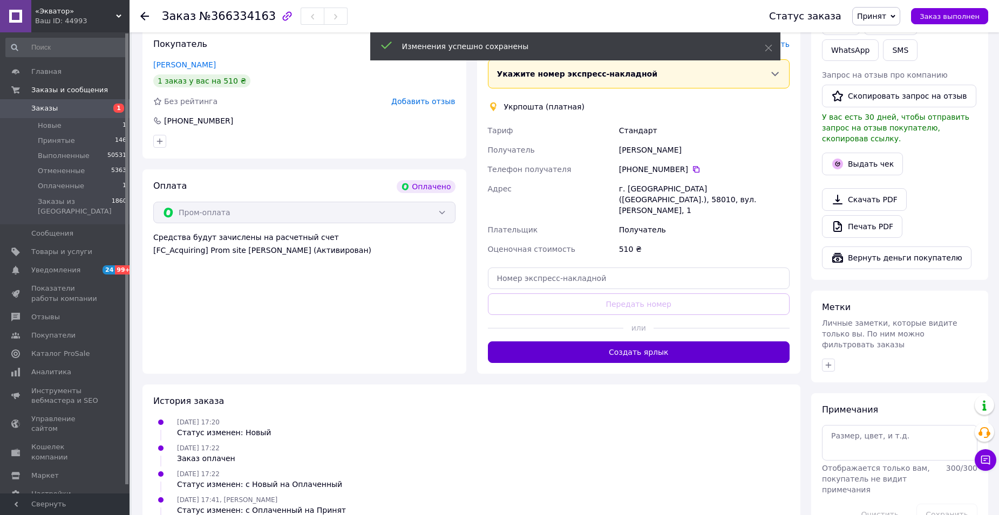
click at [644, 342] on button "Создать ярлык" at bounding box center [639, 353] width 302 height 22
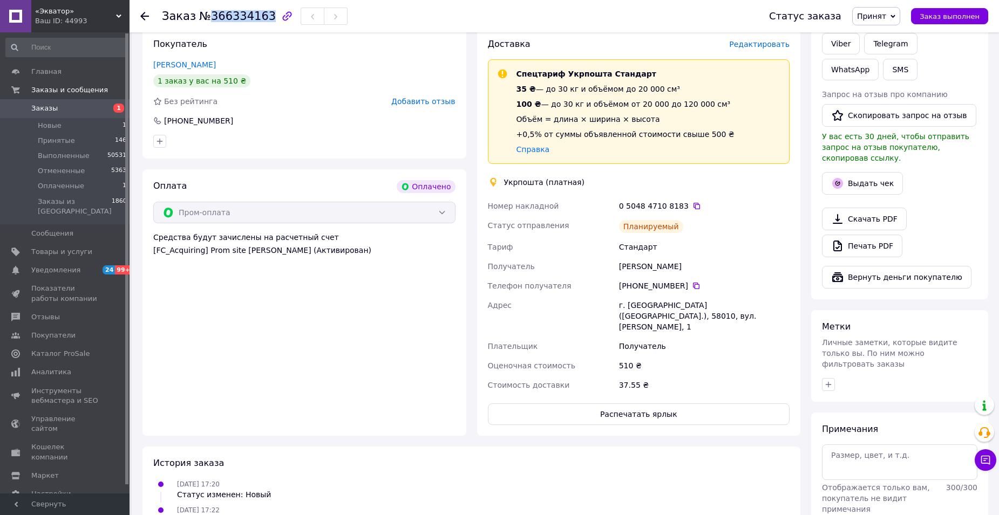
drag, startPoint x: 203, startPoint y: 18, endPoint x: 255, endPoint y: 17, distance: 51.3
click at [259, 19] on span "№366334163" at bounding box center [237, 16] width 77 height 13
copy span "366334163"
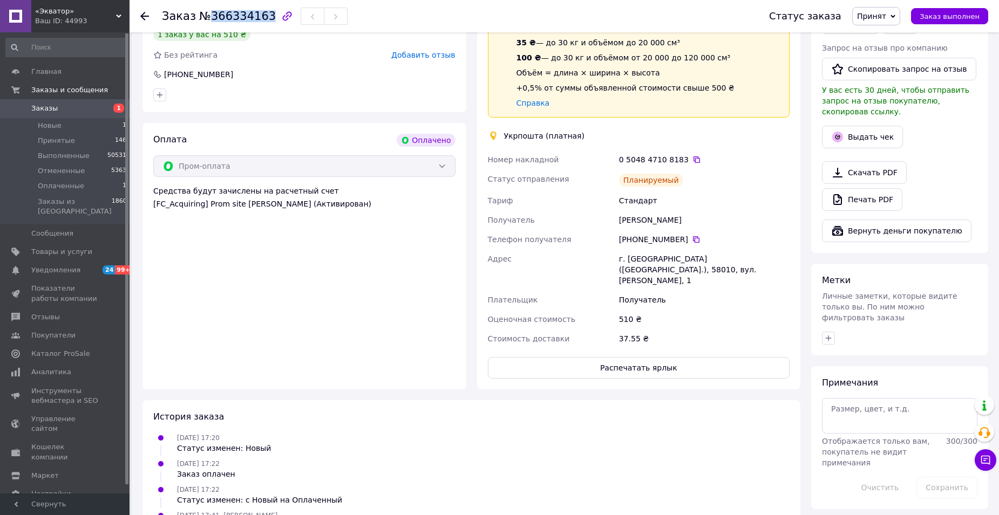
scroll to position [540, 0]
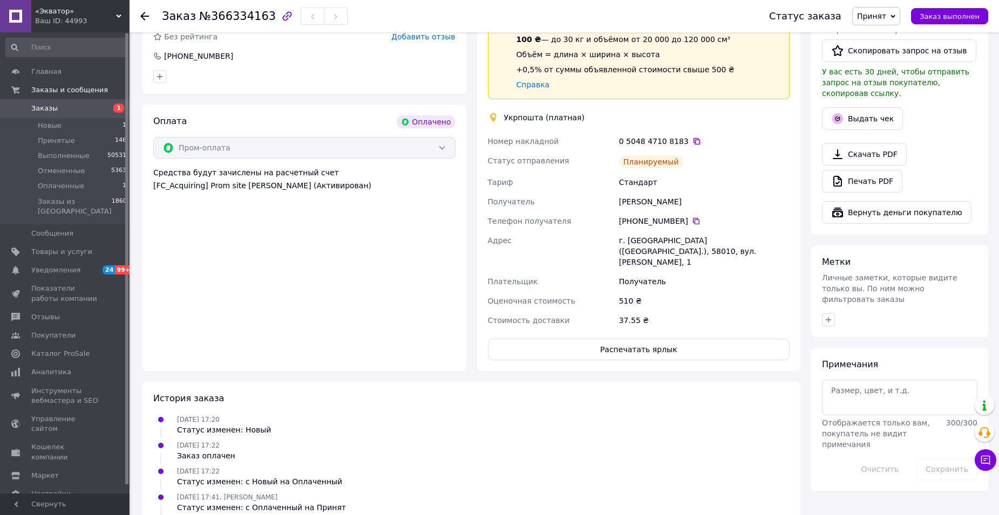
click at [692, 137] on icon at bounding box center [696, 141] width 9 height 9
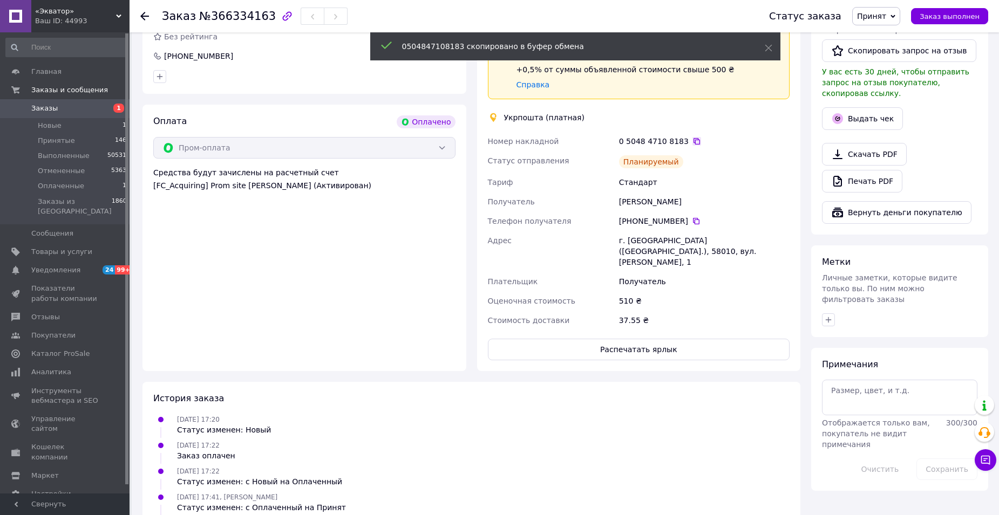
click at [693, 138] on icon at bounding box center [696, 141] width 6 height 6
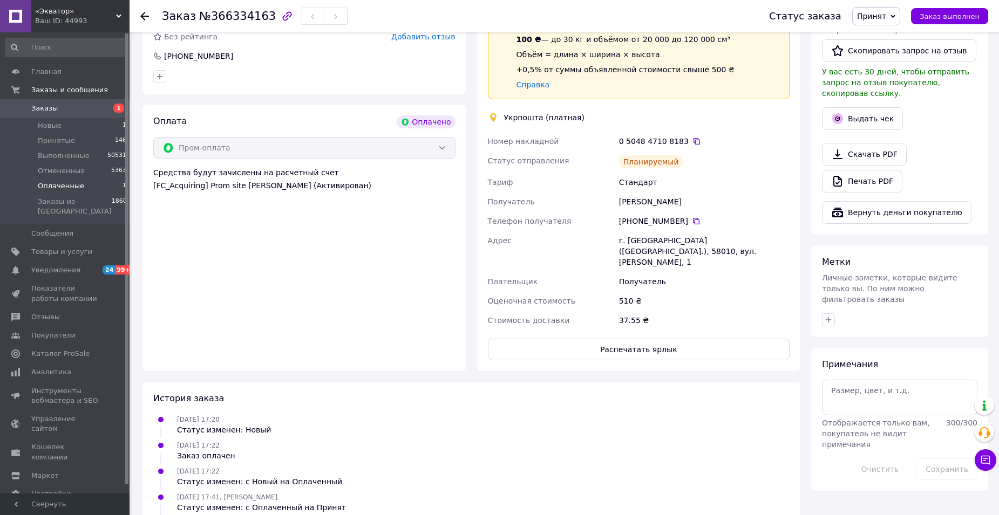
click at [72, 185] on span "Оплаченные" at bounding box center [61, 186] width 46 height 10
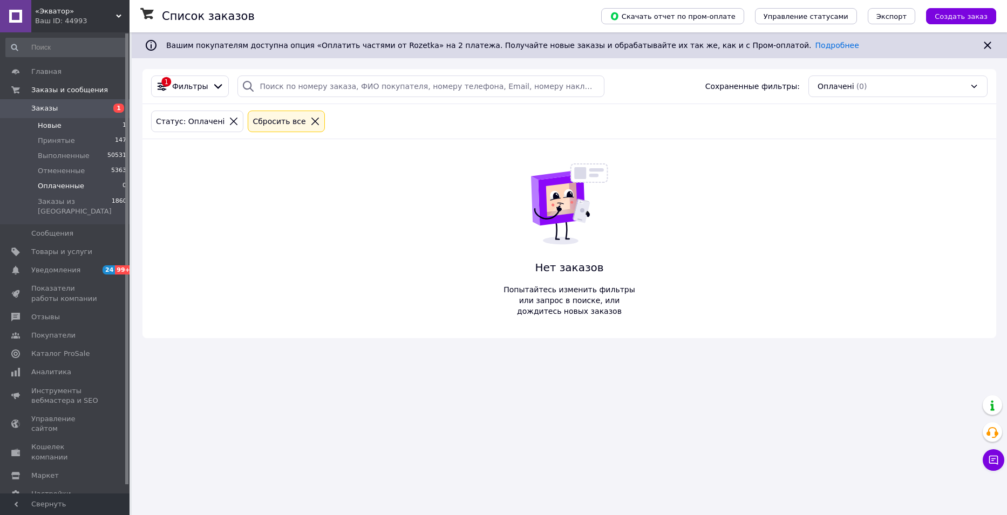
click at [62, 125] on li "Новые 1" at bounding box center [66, 125] width 133 height 15
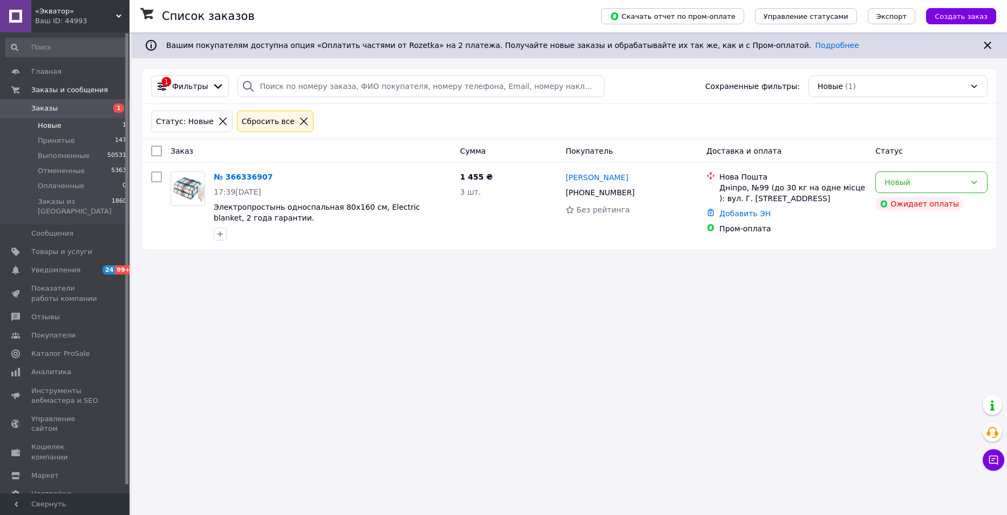
drag, startPoint x: 43, startPoint y: 125, endPoint x: 24, endPoint y: 62, distance: 65.4
click at [43, 123] on span "Новые" at bounding box center [50, 126] width 24 height 10
click at [52, 137] on span "Принятые" at bounding box center [56, 141] width 37 height 10
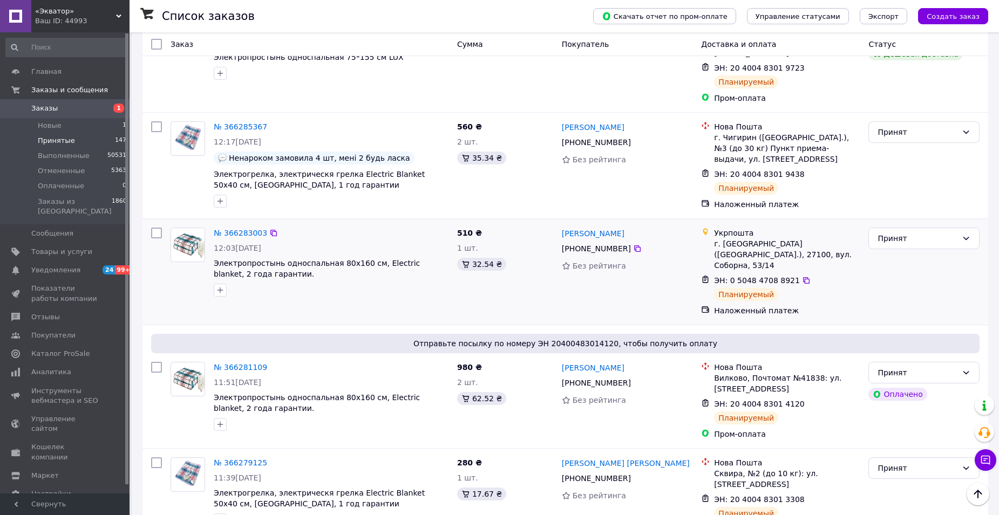
scroll to position [1790, 0]
click at [46, 126] on span "Новые" at bounding box center [50, 126] width 24 height 10
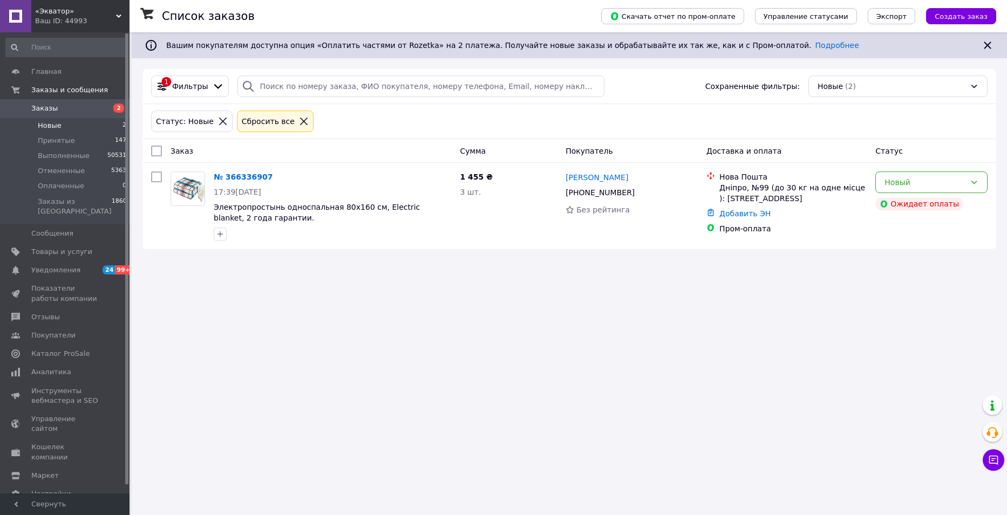
click at [56, 126] on span "Новые" at bounding box center [50, 126] width 24 height 10
drag, startPoint x: 591, startPoint y: 255, endPoint x: 481, endPoint y: 242, distance: 110.8
click at [588, 255] on div "Список заказов Скачать отчет по пром-оплате Управление статусами Экспорт Создат…" at bounding box center [569, 146] width 875 height 228
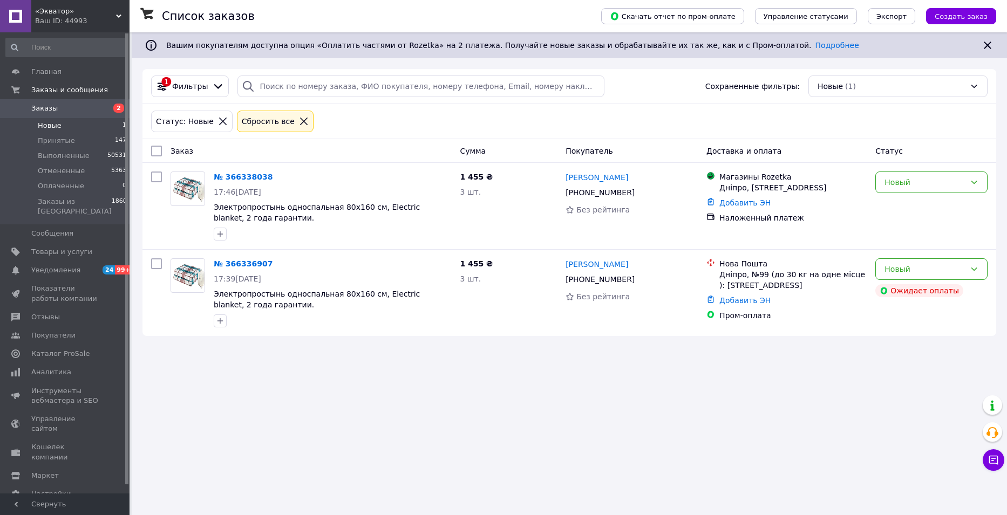
click at [43, 124] on span "Новые" at bounding box center [50, 126] width 24 height 10
click at [974, 268] on icon at bounding box center [974, 269] width 9 height 9
click at [912, 338] on li "Отменен" at bounding box center [931, 331] width 111 height 19
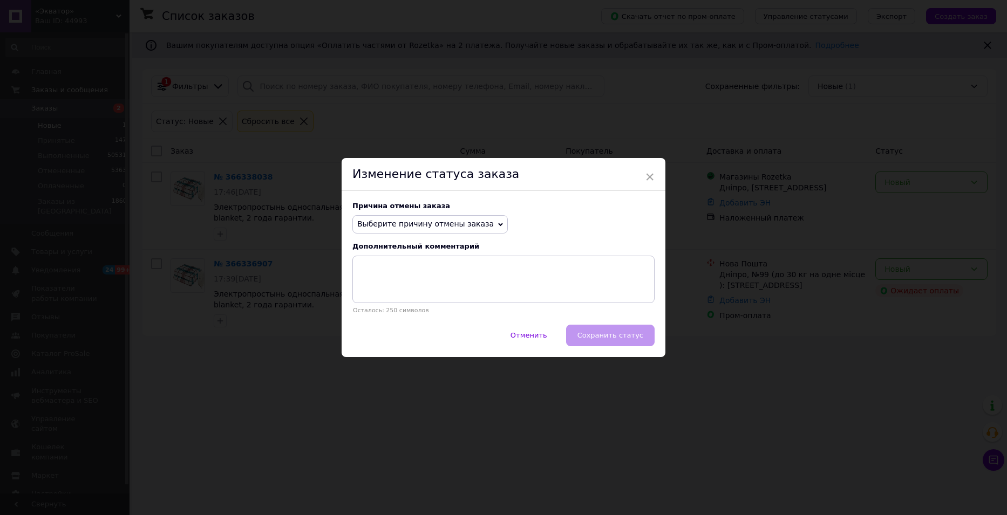
click at [498, 223] on icon at bounding box center [500, 224] width 5 height 5
click at [407, 305] on li "Заказ-дубликат" at bounding box center [430, 305] width 154 height 15
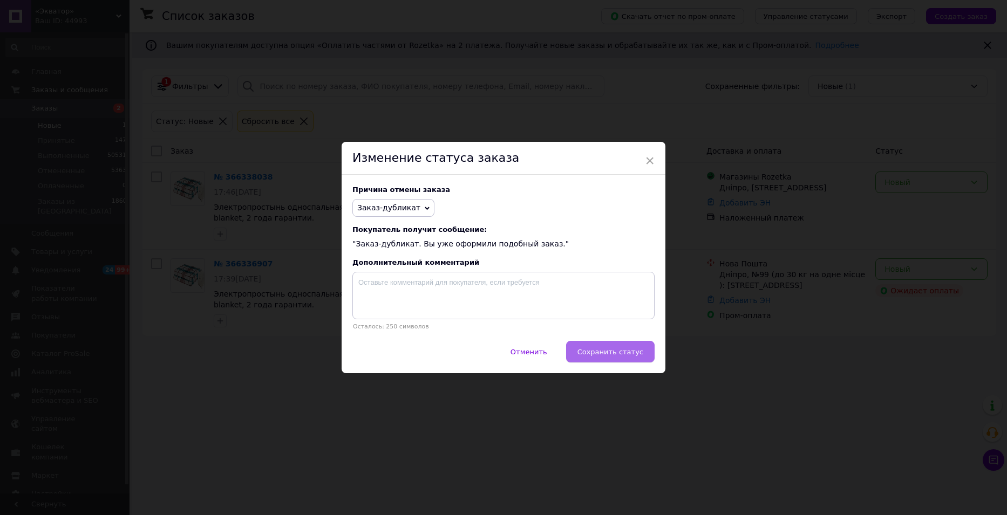
click at [613, 356] on span "Сохранить статус" at bounding box center [610, 352] width 66 height 8
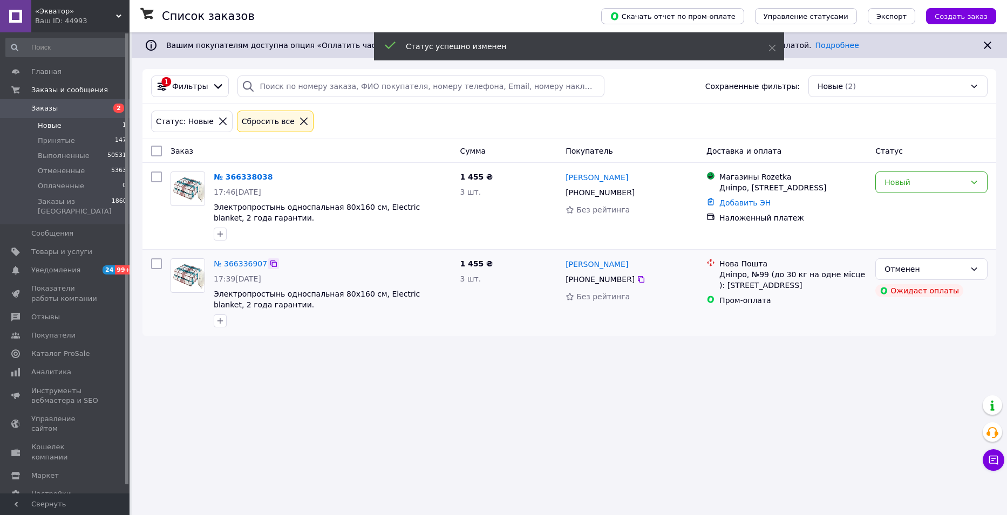
click at [269, 264] on icon at bounding box center [273, 264] width 9 height 9
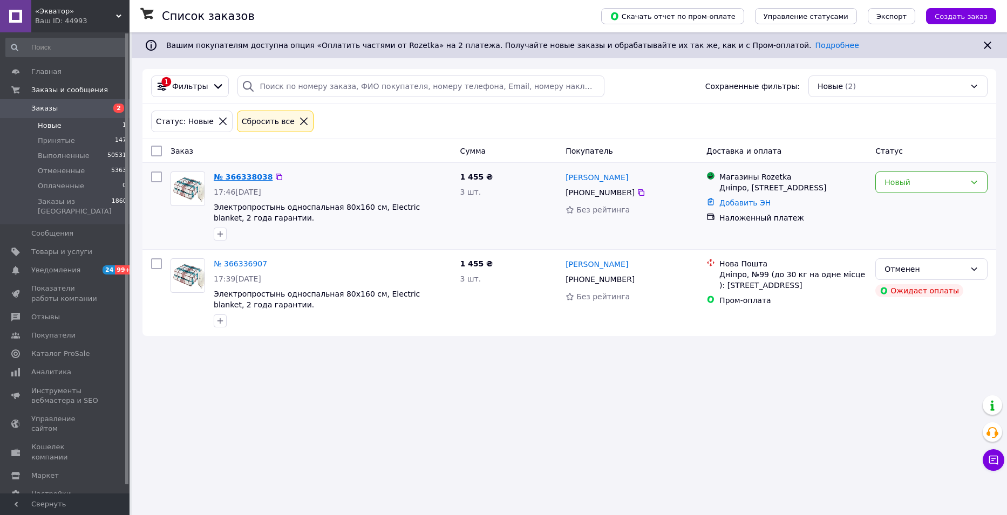
click at [240, 176] on link "№ 366338038" at bounding box center [243, 177] width 59 height 9
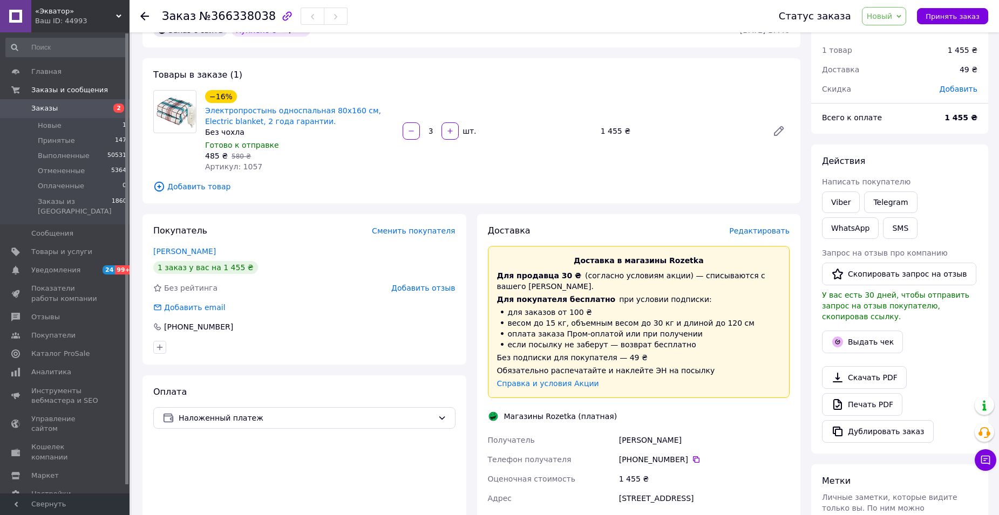
scroll to position [54, 0]
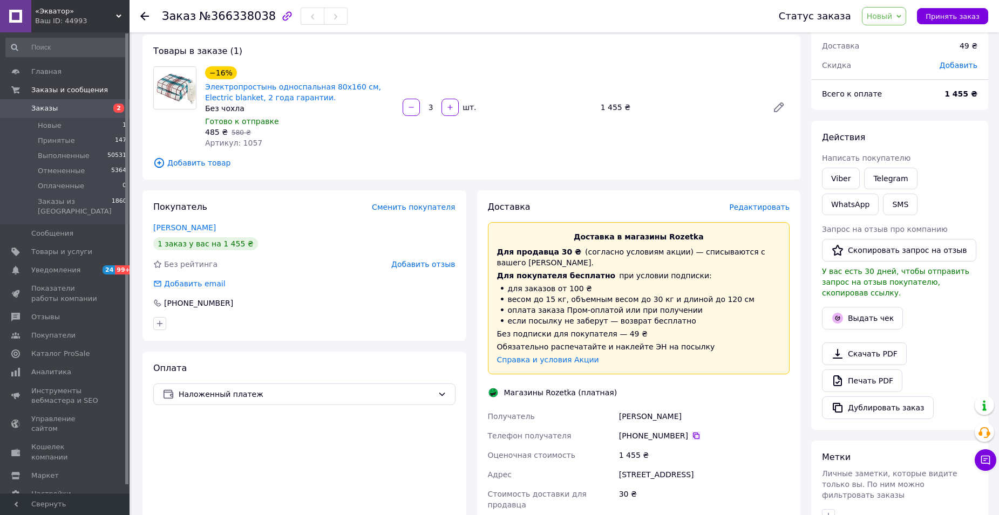
click at [693, 437] on icon at bounding box center [696, 436] width 6 height 6
click at [688, 139] on div "−16% Электропростынь односпальная 80х160 см, Electric blanket, 2 года гарантии.…" at bounding box center [497, 107] width 593 height 86
drag, startPoint x: 203, startPoint y: 16, endPoint x: 260, endPoint y: 18, distance: 56.7
click at [260, 18] on span "№366338038" at bounding box center [237, 16] width 77 height 13
copy span "366338038"
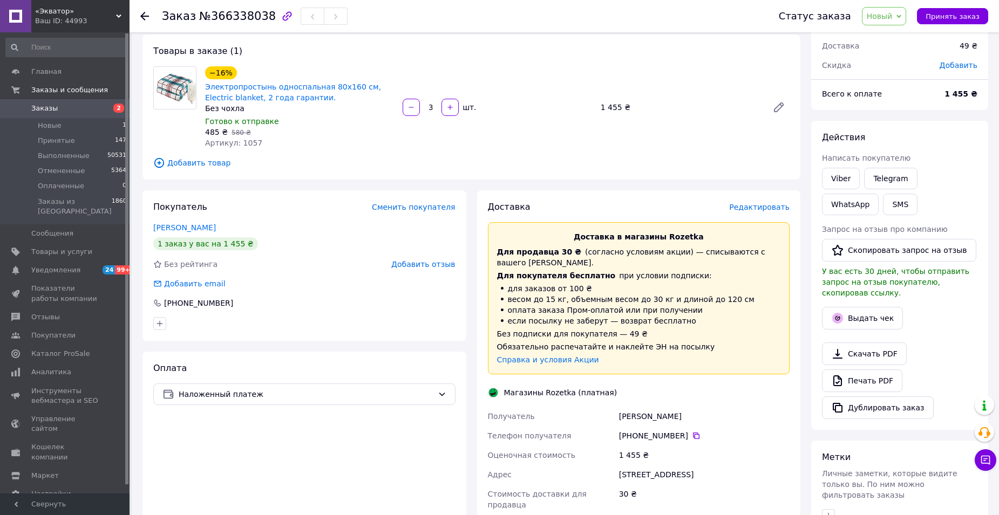
click at [745, 468] on div "[STREET_ADDRESS]" at bounding box center [704, 474] width 175 height 19
click at [906, 9] on span "Новый" at bounding box center [884, 16] width 45 height 18
click at [898, 34] on li "Принят" at bounding box center [890, 38] width 57 height 16
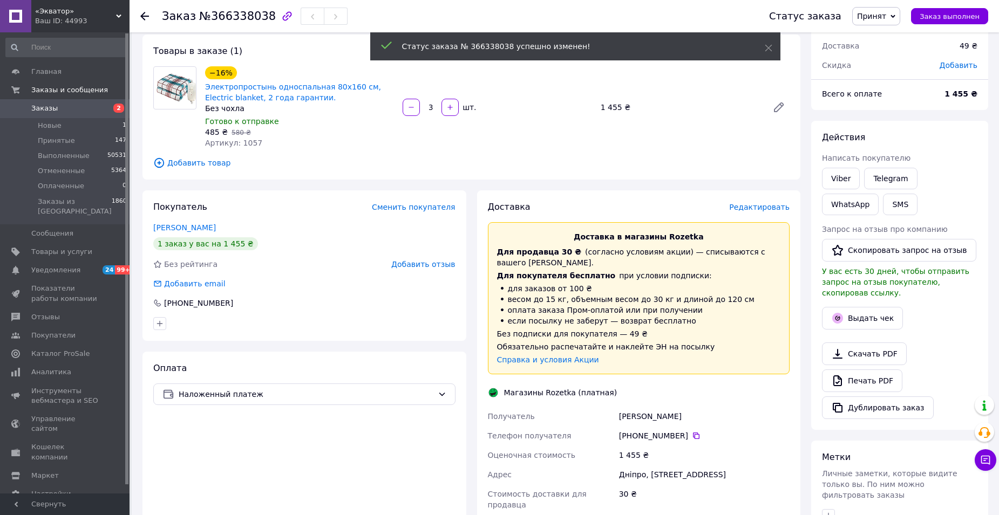
click at [774, 209] on span "Редактировать" at bounding box center [759, 207] width 60 height 9
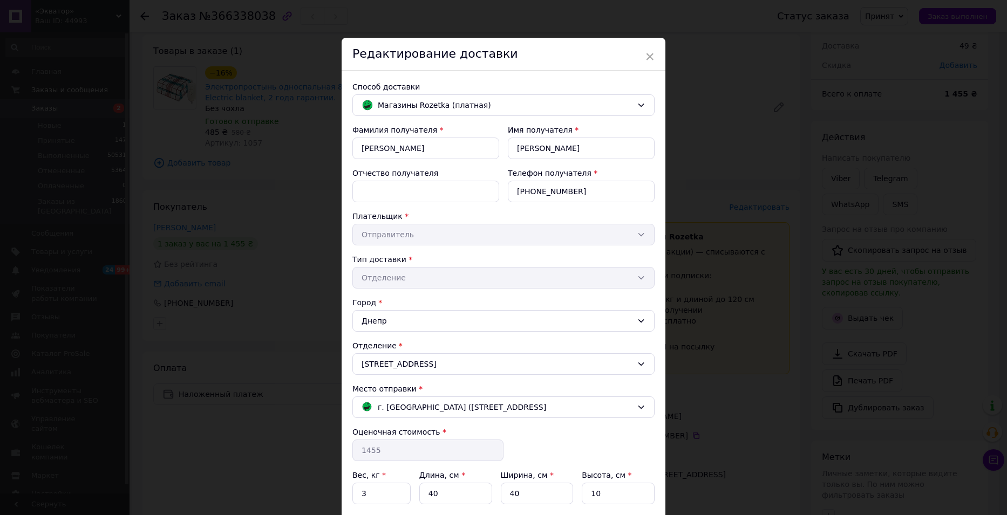
click at [389, 180] on div "Отчество получателя" at bounding box center [425, 185] width 147 height 35
click at [392, 189] on input "Отчество получателя" at bounding box center [425, 192] width 147 height 22
click at [673, 189] on div "× Редактирование доставки Способ доставки Магазины Rozetka (платная) Фамилия по…" at bounding box center [503, 257] width 1007 height 515
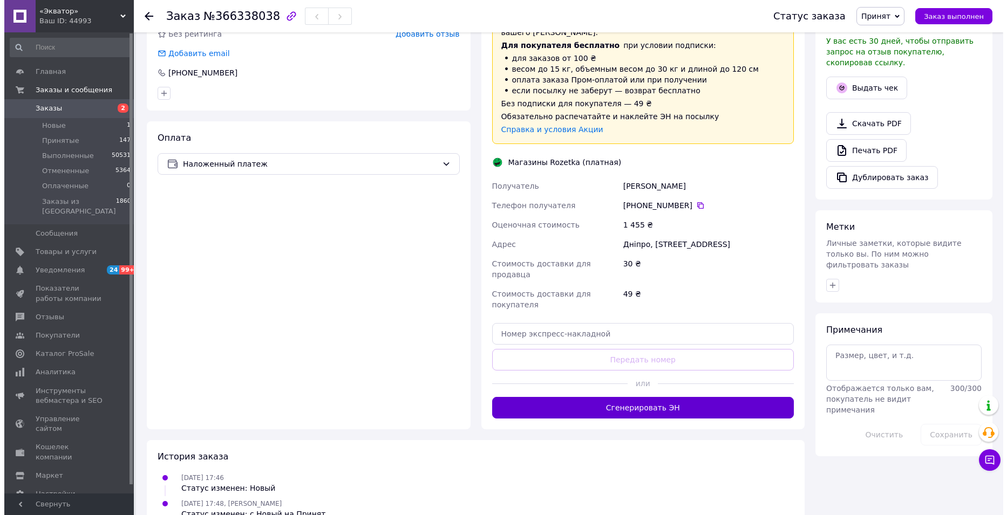
scroll to position [289, 0]
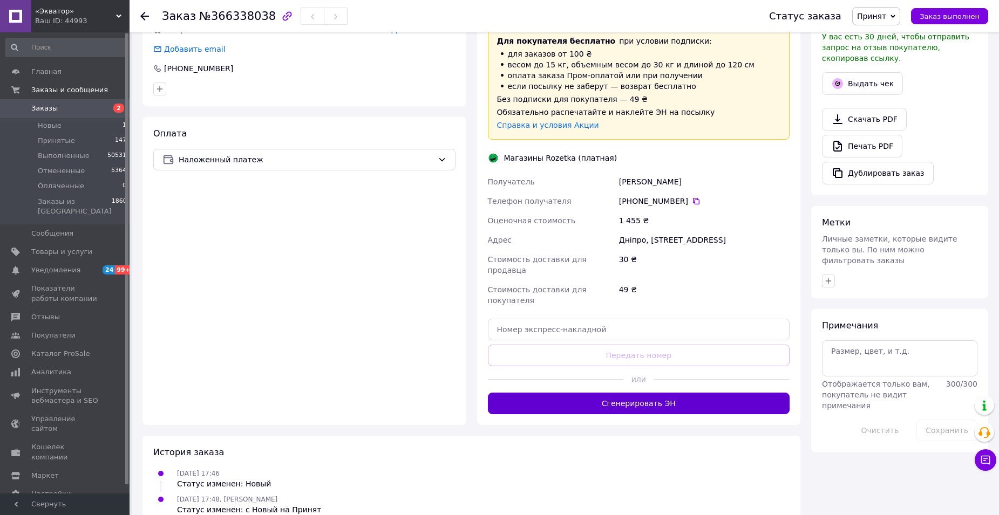
click at [686, 393] on button "Сгенерировать ЭН" at bounding box center [639, 404] width 302 height 22
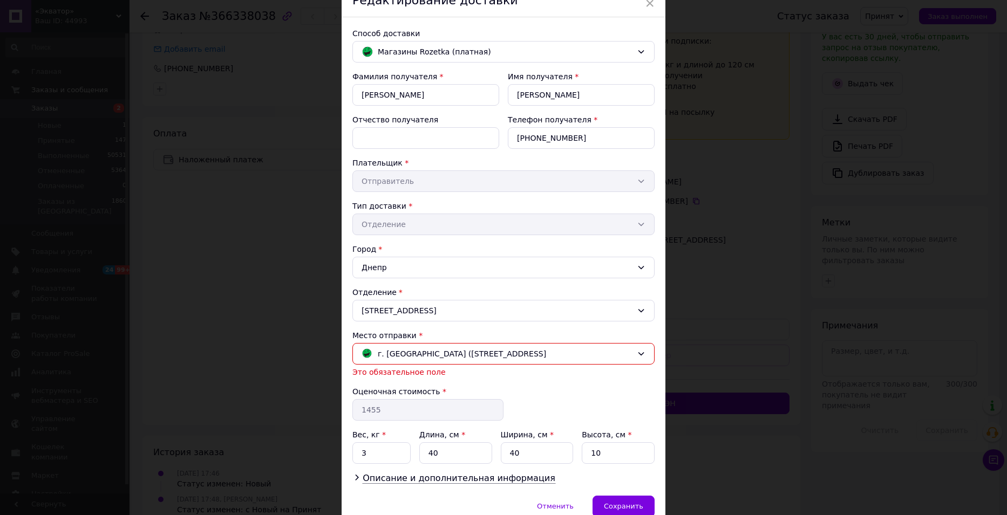
scroll to position [104, 0]
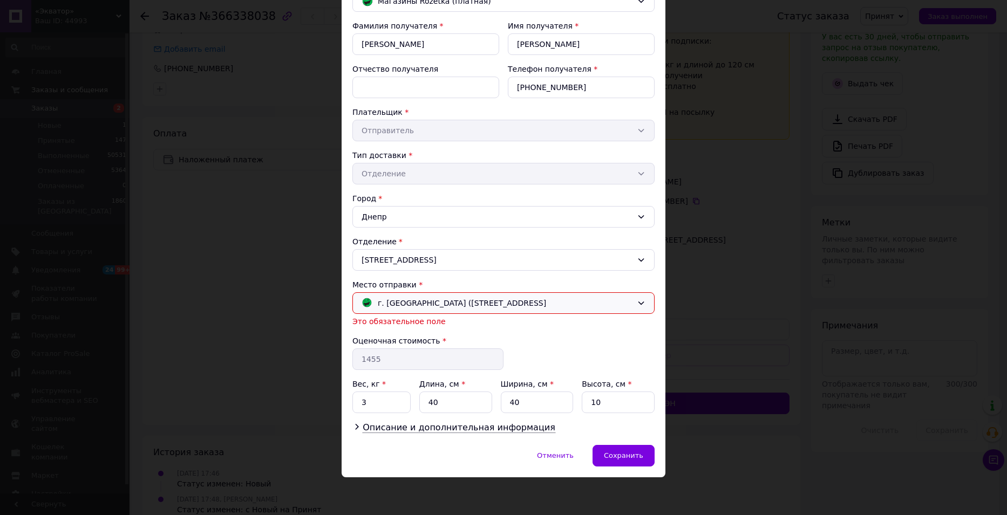
click at [634, 299] on div "г. Белая Церковь (Киевская обл.); Гончара вул., 2" at bounding box center [503, 303] width 302 height 22
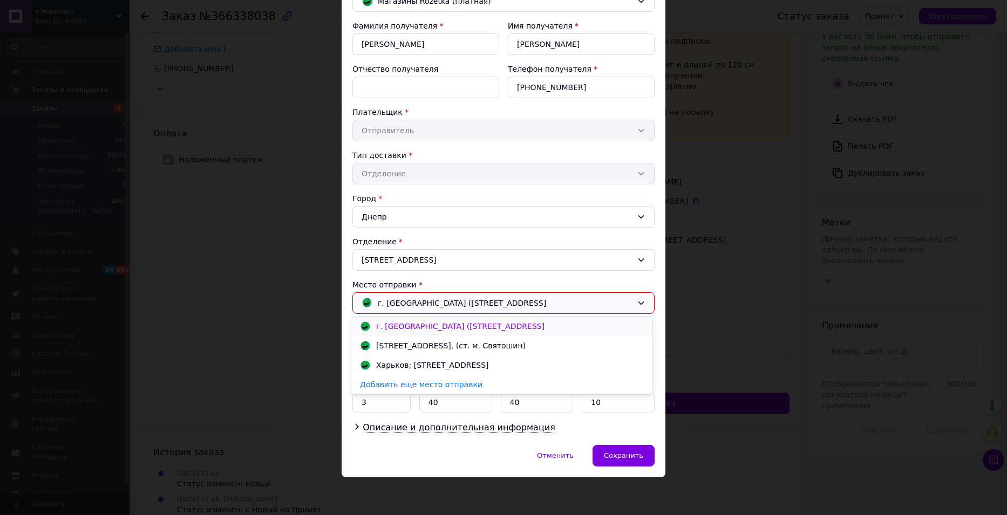
click at [570, 322] on div "г. Белая Церковь (Киевская обл.); Гончара вул., 2" at bounding box center [501, 326] width 289 height 11
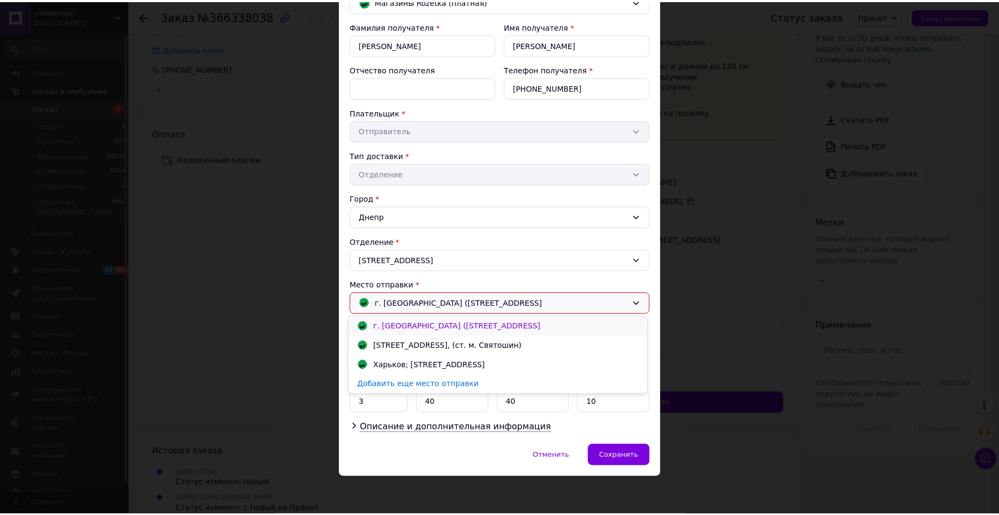
scroll to position [91, 0]
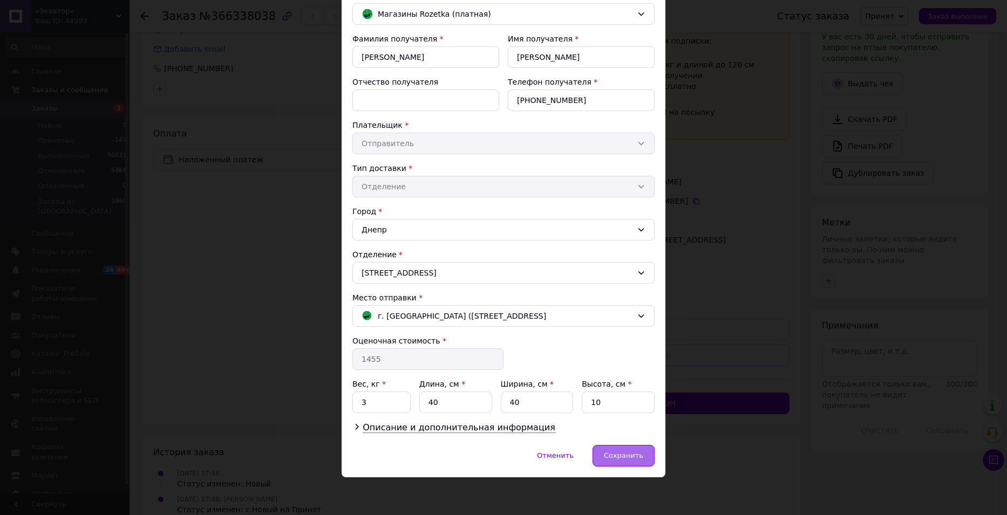
click at [639, 452] on span "Сохранить" at bounding box center [623, 456] width 39 height 8
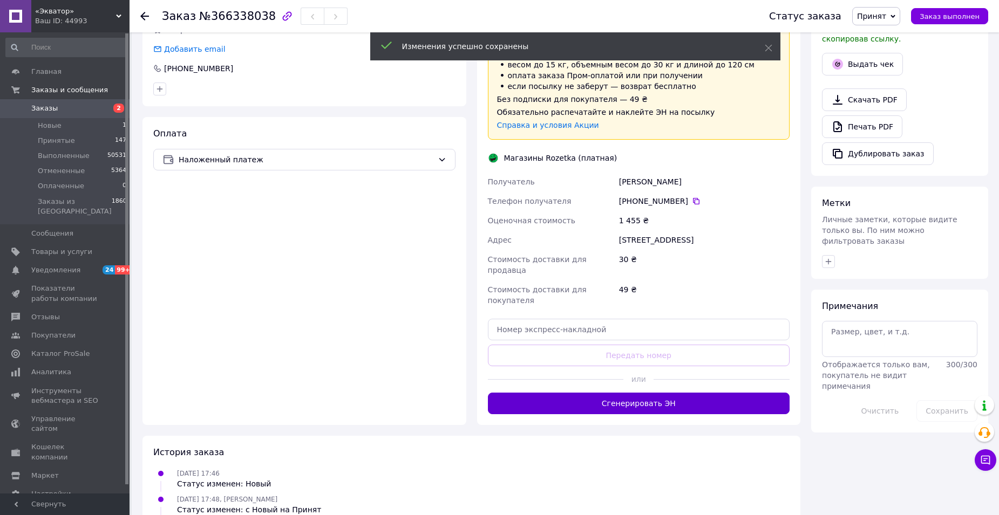
click at [671, 393] on button "Сгенерировать ЭН" at bounding box center [639, 404] width 302 height 22
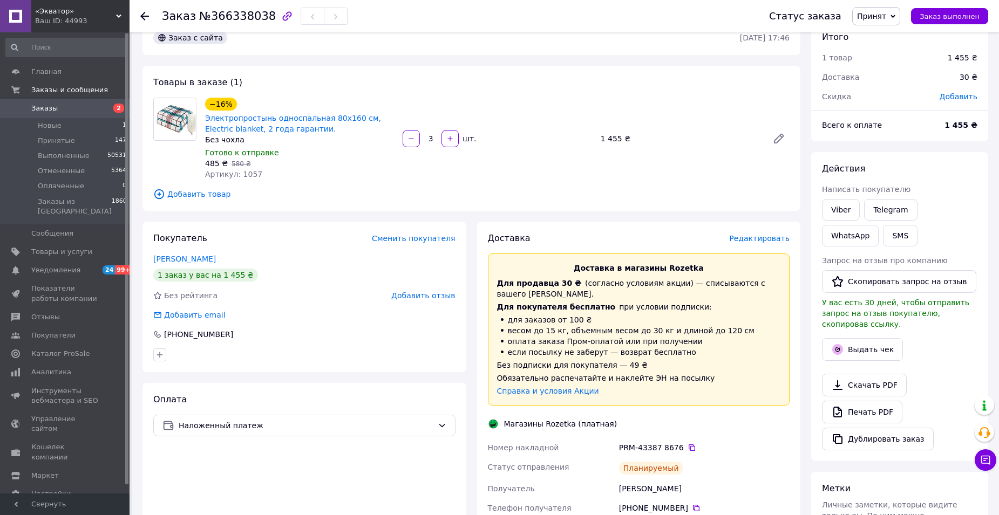
scroll to position [19, 0]
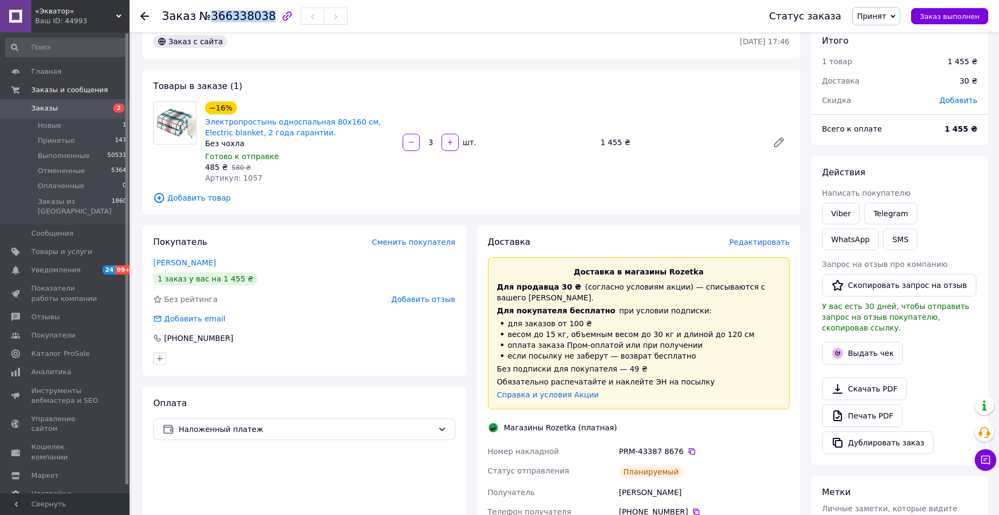
drag, startPoint x: 205, startPoint y: 13, endPoint x: 260, endPoint y: 15, distance: 54.5
click at [260, 15] on span "№366338038" at bounding box center [237, 16] width 77 height 13
copy span "366338038"
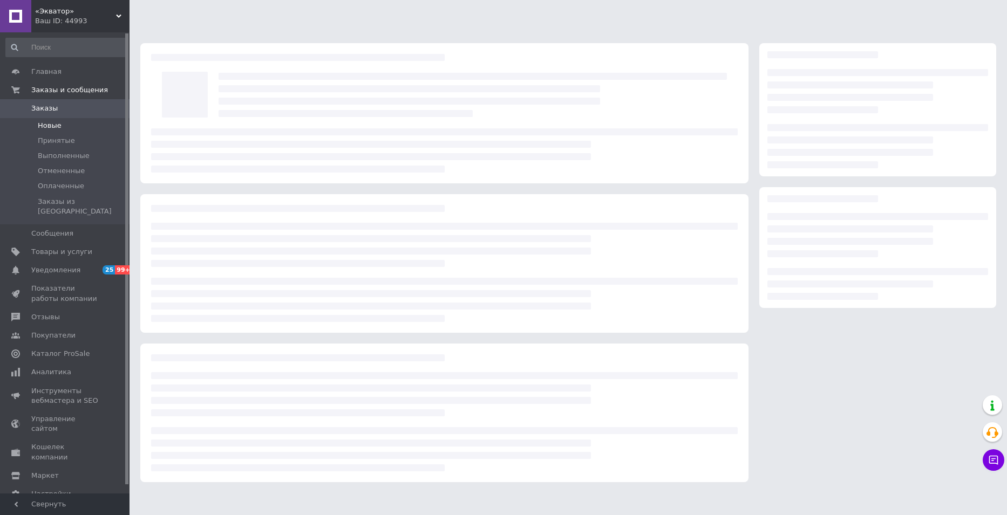
click at [59, 131] on li "Новые" at bounding box center [66, 125] width 133 height 15
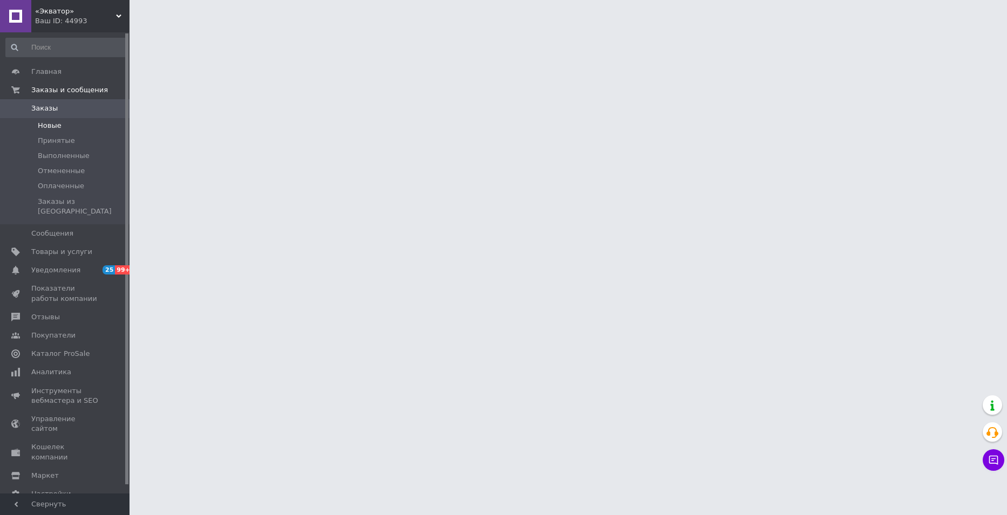
click at [56, 126] on span "Новые" at bounding box center [50, 126] width 24 height 10
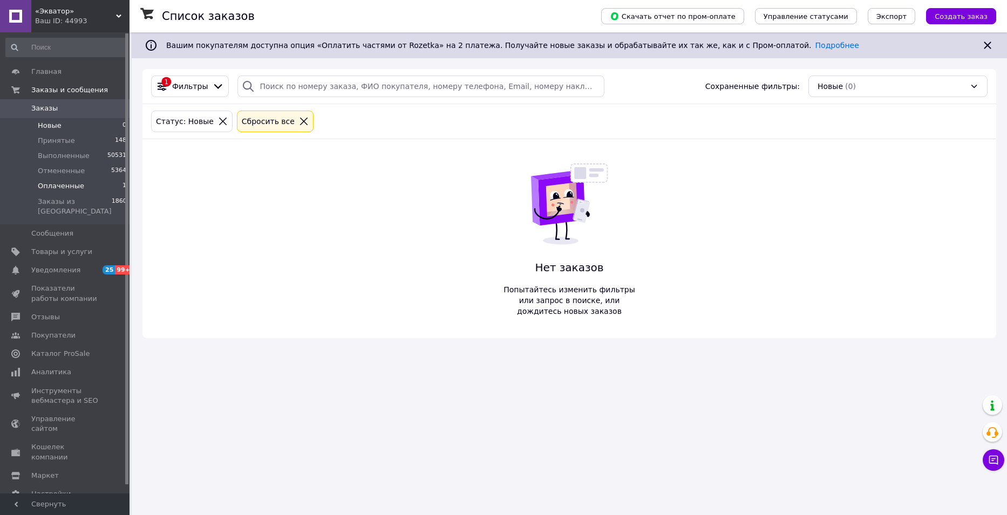
click at [60, 193] on li "Оплаченные 1" at bounding box center [66, 186] width 133 height 15
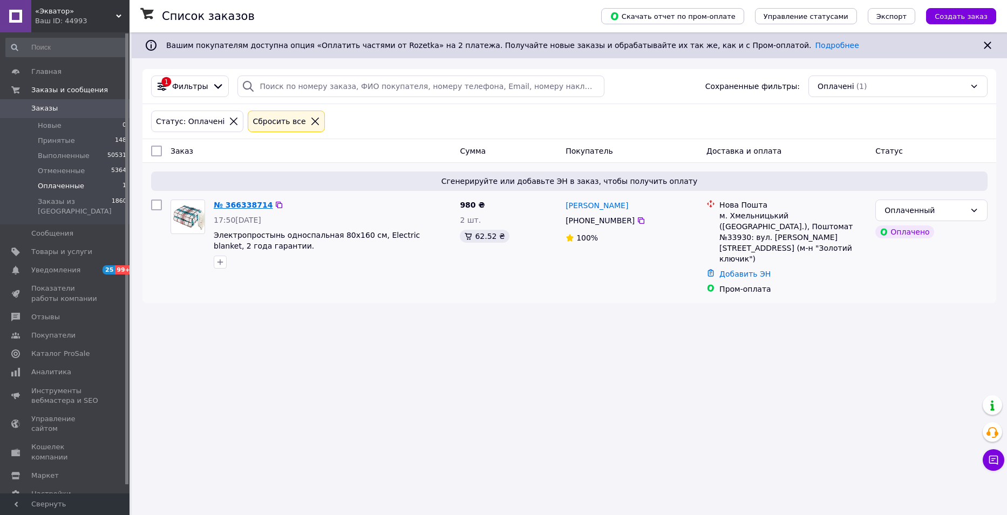
click at [242, 204] on link "№ 366338714" at bounding box center [243, 205] width 59 height 9
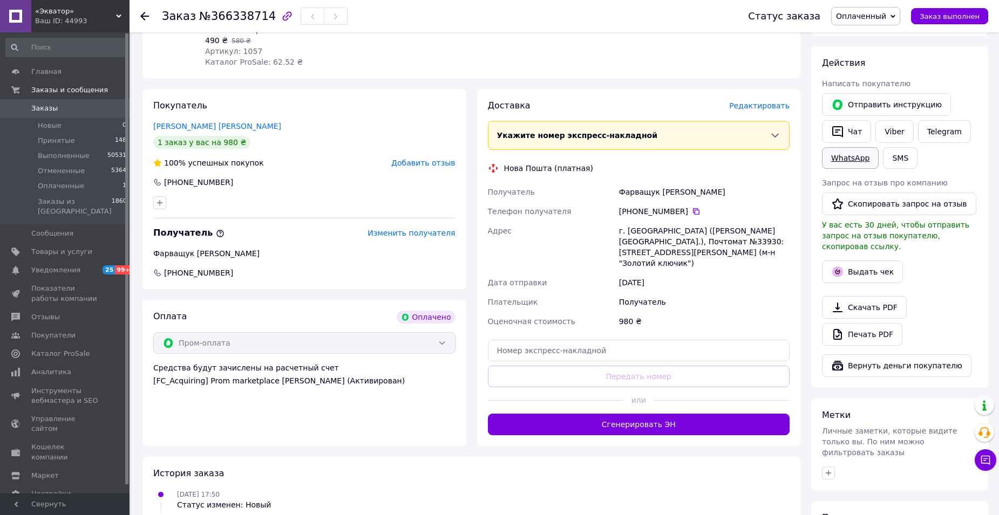
scroll to position [432, 0]
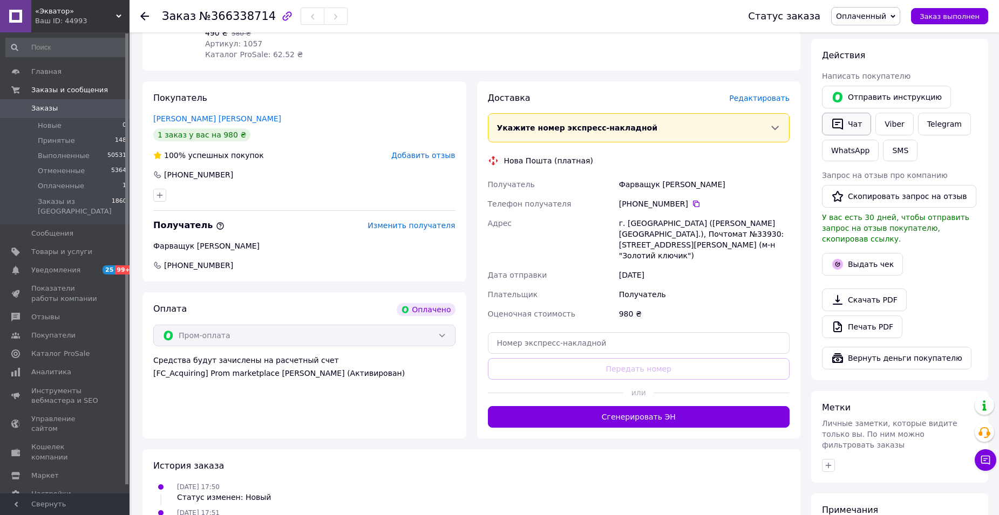
click at [858, 113] on button "Чат" at bounding box center [846, 124] width 49 height 23
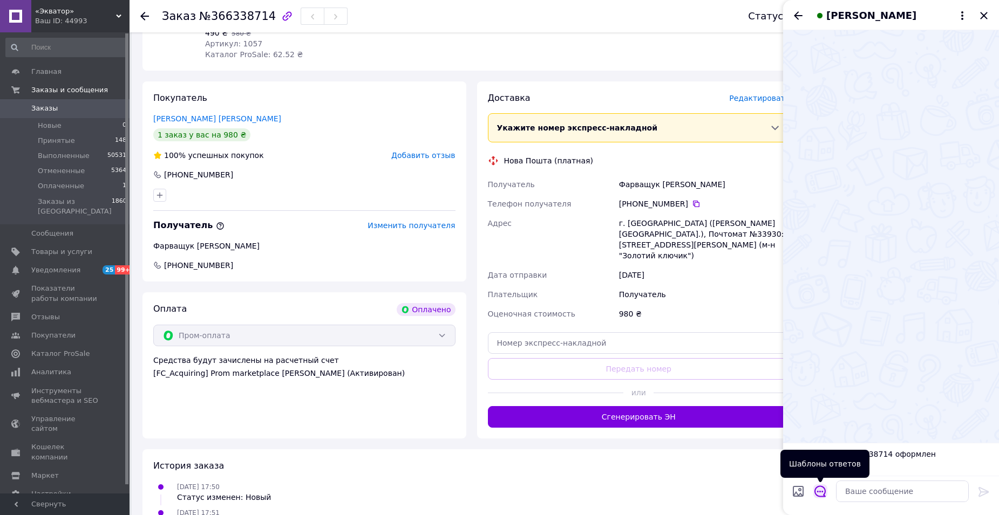
click at [823, 494] on icon "Открыть шаблоны ответов" at bounding box center [820, 492] width 12 height 12
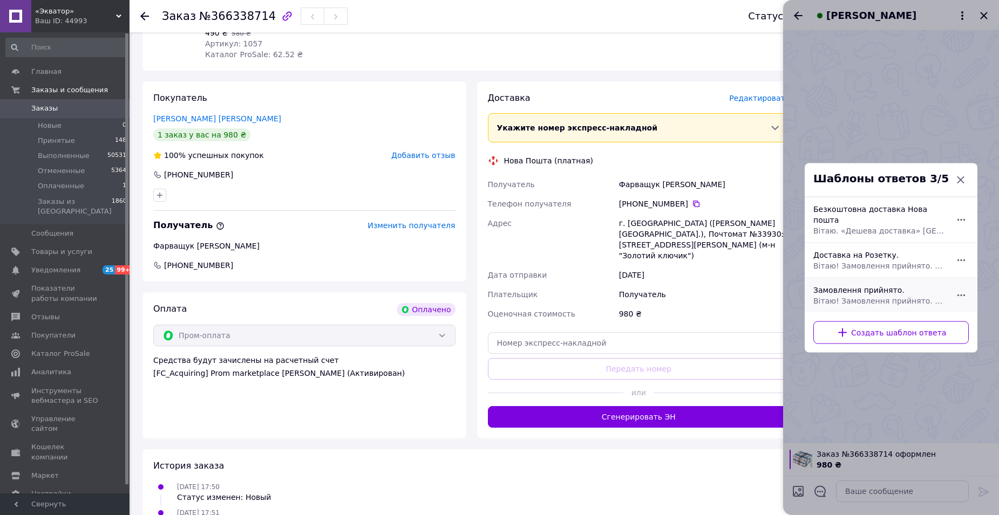
click at [869, 295] on span "Вітаю! Замовлення прийнято. Відправка в понеділок. Якщо є питання щодо замовлен…" at bounding box center [879, 300] width 132 height 11
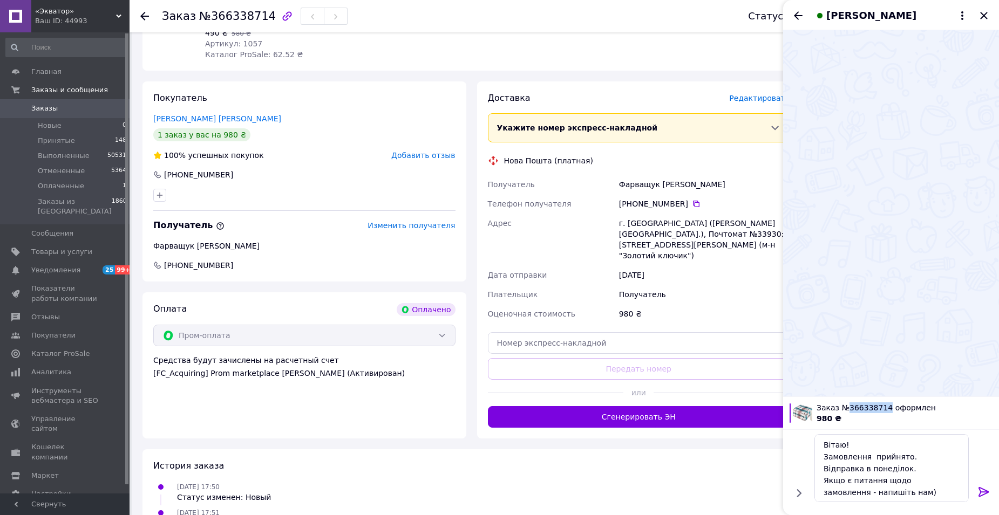
drag, startPoint x: 881, startPoint y: 406, endPoint x: 844, endPoint y: 406, distance: 36.7
click at [844, 406] on span "Заказ №366338714 оформлен" at bounding box center [904, 407] width 176 height 11
copy span "366338714"
click at [868, 455] on textarea "Вітаю! Замовлення прийнято. Відправка в понеділок. Якщо є питання щодо замовлен…" at bounding box center [891, 468] width 154 height 68
paste textarea "366338714"
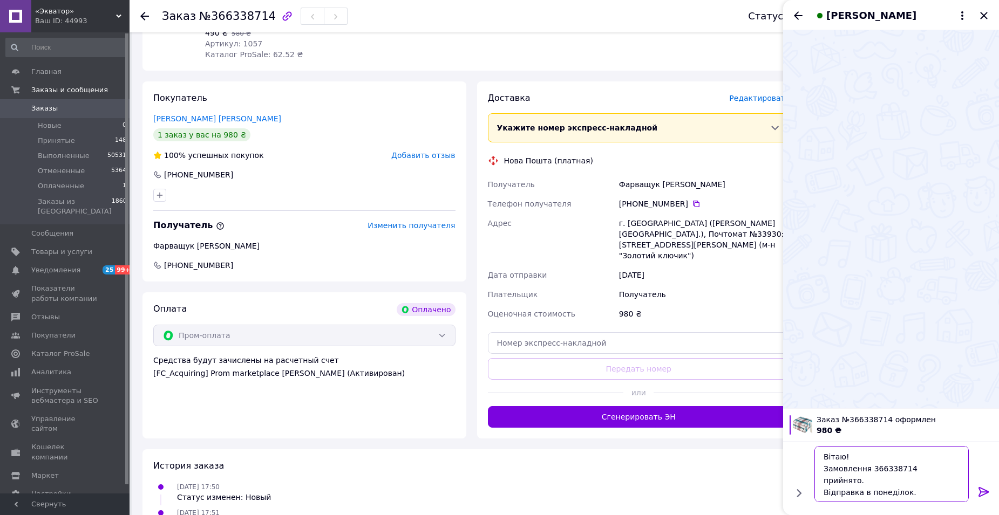
type textarea "Вітаю! Замовлення 366338714 прийнято. Відправка в понеділок. Якщо є питання щод…"
click at [984, 489] on icon at bounding box center [983, 492] width 10 height 10
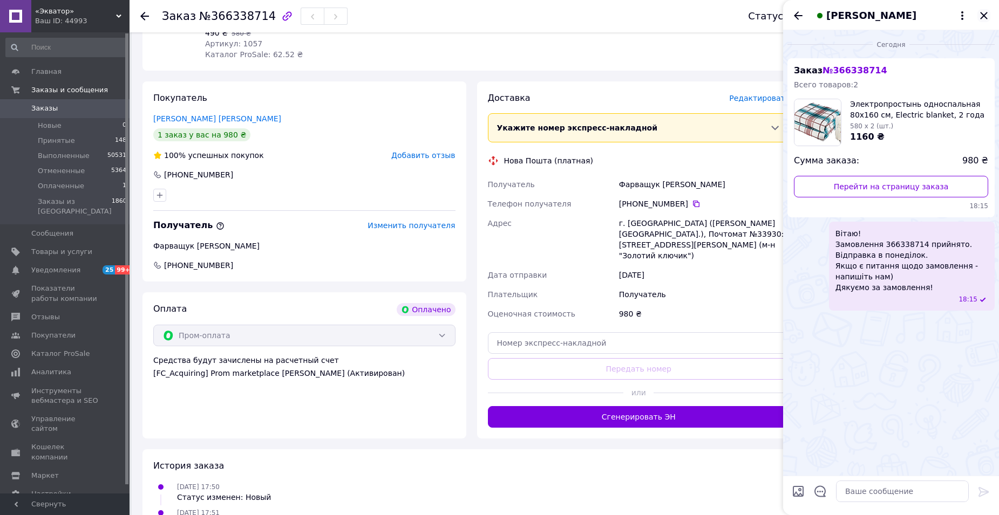
click at [981, 15] on icon "Закрыть" at bounding box center [983, 15] width 13 height 13
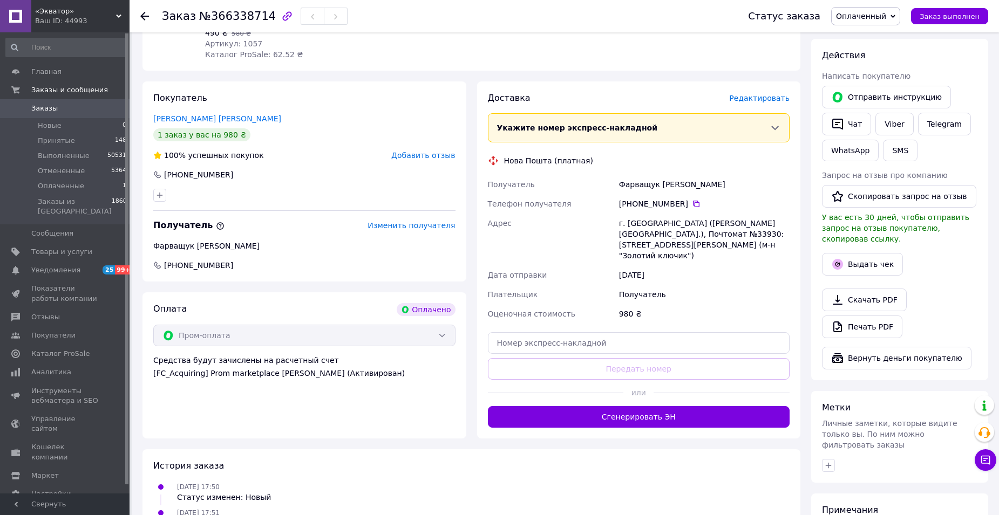
click at [900, 17] on span "Оплаченный" at bounding box center [865, 16] width 69 height 18
click at [888, 34] on li "Принят" at bounding box center [865, 38] width 68 height 16
